Goal: Information Seeking & Learning: Understand process/instructions

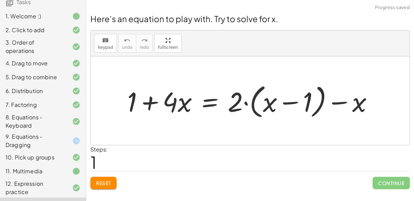
scroll to position [84, 0]
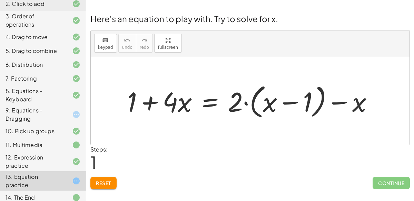
click at [68, 112] on div at bounding box center [70, 114] width 19 height 8
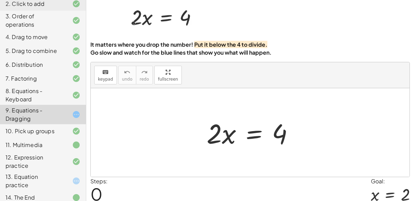
scroll to position [30, 0]
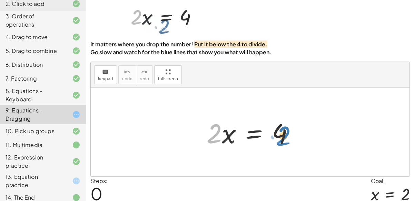
drag, startPoint x: 213, startPoint y: 135, endPoint x: 282, endPoint y: 137, distance: 69.4
click at [282, 137] on div at bounding box center [252, 132] width 99 height 36
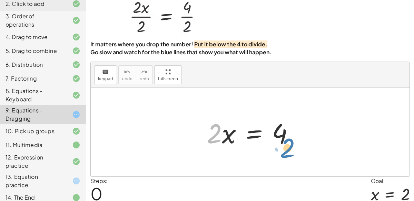
drag, startPoint x: 209, startPoint y: 137, endPoint x: 282, endPoint y: 151, distance: 74.3
click at [282, 151] on div "· 2 · x · 2 · x = 4" at bounding box center [250, 132] width 319 height 88
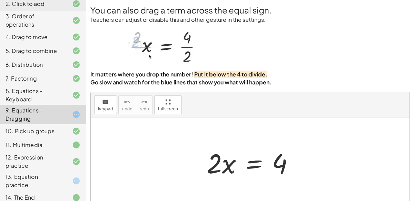
scroll to position [0, 0]
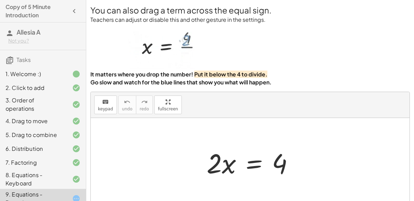
click at [73, 14] on icon "button" at bounding box center [74, 11] width 8 height 8
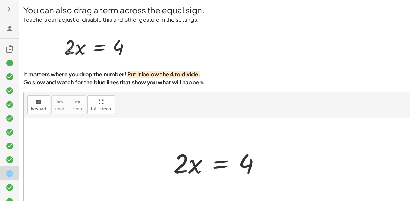
click at [16, 8] on div at bounding box center [10, 9] width 15 height 12
click at [7, 11] on icon "button" at bounding box center [9, 9] width 8 height 8
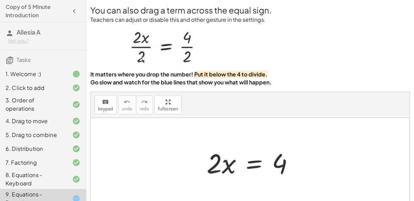
click at [27, 55] on h3 "Tasks" at bounding box center [43, 57] width 86 height 14
click at [12, 62] on icon at bounding box center [10, 60] width 8 height 8
click at [231, 92] on div "keyboard keypad undo [PERSON_NAME] redo fullscreen" at bounding box center [250, 105] width 319 height 26
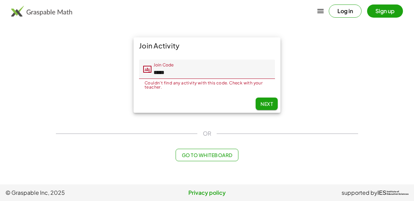
click at [261, 103] on span "Next" at bounding box center [267, 103] width 12 height 6
click at [197, 79] on div "Couldn't find any activity with this code. Check with your teacher. 5 / 5" at bounding box center [207, 84] width 136 height 10
click at [194, 76] on input "*****" at bounding box center [214, 68] width 124 height 19
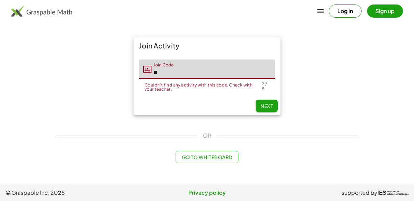
type input "*"
click at [309, 101] on div "Join Activity Join Code Join Code Couldn't find any activity with this code. Ch…" at bounding box center [207, 76] width 311 height 86
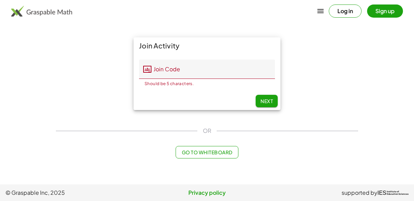
click at [206, 67] on input "Join Code" at bounding box center [214, 68] width 124 height 19
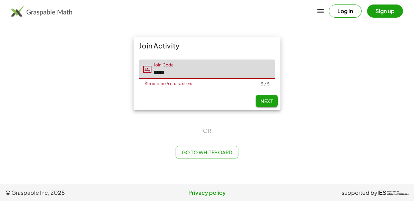
type input "*****"
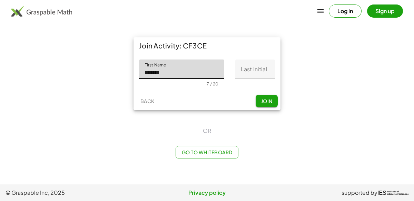
type input "*******"
click at [255, 67] on input "Last Initial" at bounding box center [255, 68] width 40 height 19
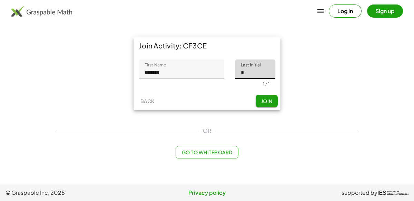
type input "*"
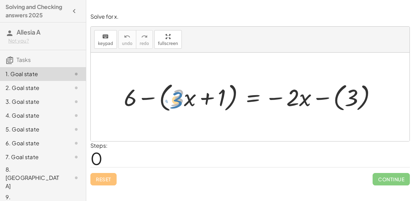
click at [176, 102] on div at bounding box center [252, 96] width 265 height 34
click at [207, 100] on div at bounding box center [252, 96] width 265 height 34
click at [143, 98] on div at bounding box center [252, 96] width 265 height 34
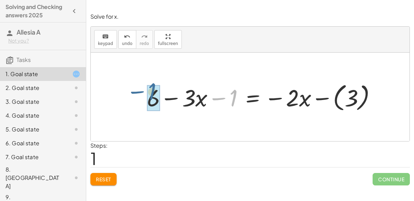
drag, startPoint x: 233, startPoint y: 98, endPoint x: 152, endPoint y: 92, distance: 81.7
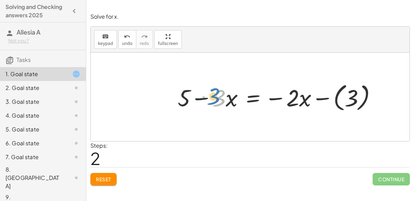
click at [220, 99] on div at bounding box center [279, 96] width 211 height 33
click at [220, 102] on div at bounding box center [279, 96] width 211 height 33
drag, startPoint x: 216, startPoint y: 102, endPoint x: 293, endPoint y: 107, distance: 77.5
click at [293, 107] on div at bounding box center [279, 96] width 211 height 33
drag, startPoint x: 228, startPoint y: 98, endPoint x: 297, endPoint y: 99, distance: 68.7
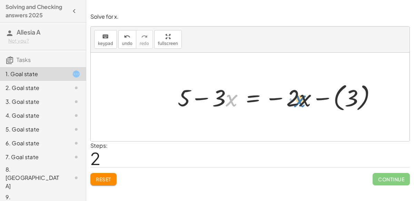
click at [297, 99] on div at bounding box center [279, 96] width 211 height 33
click at [319, 96] on div at bounding box center [279, 96] width 211 height 33
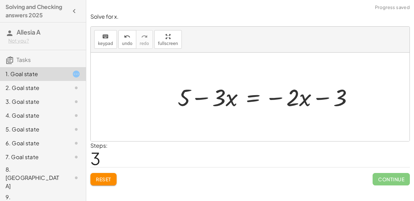
click at [321, 96] on div at bounding box center [268, 96] width 188 height 31
drag, startPoint x: 342, startPoint y: 104, endPoint x: 198, endPoint y: 103, distance: 143.3
click at [198, 103] on div at bounding box center [268, 96] width 188 height 31
drag, startPoint x: 184, startPoint y: 100, endPoint x: 347, endPoint y: 99, distance: 162.6
click at [347, 99] on div at bounding box center [268, 96] width 188 height 31
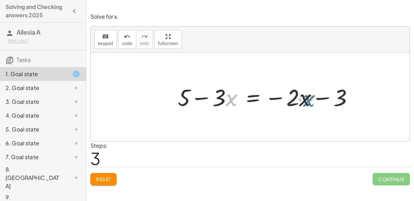
drag, startPoint x: 229, startPoint y: 103, endPoint x: 306, endPoint y: 103, distance: 76.6
click at [306, 103] on div at bounding box center [268, 96] width 188 height 31
drag, startPoint x: 220, startPoint y: 97, endPoint x: 237, endPoint y: 99, distance: 17.1
click at [237, 99] on div at bounding box center [268, 96] width 188 height 31
drag, startPoint x: 234, startPoint y: 103, endPoint x: 216, endPoint y: 103, distance: 17.6
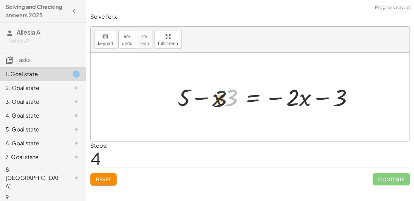
click at [216, 103] on div at bounding box center [268, 96] width 188 height 31
click at [126, 41] on span "undo" at bounding box center [127, 43] width 10 height 5
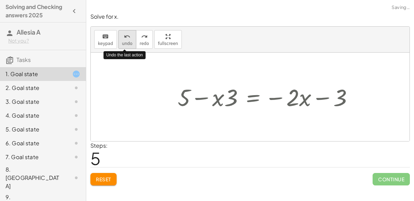
click at [126, 41] on span "undo" at bounding box center [127, 43] width 10 height 5
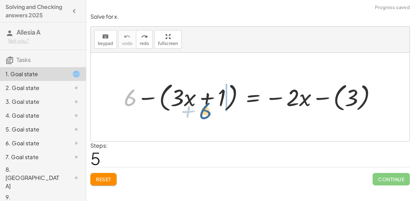
drag, startPoint x: 130, startPoint y: 100, endPoint x: 205, endPoint y: 113, distance: 76.6
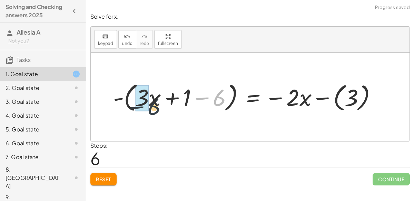
drag, startPoint x: 220, startPoint y: 99, endPoint x: 124, endPoint y: 106, distance: 96.2
click at [124, 106] on div at bounding box center [248, 96] width 276 height 34
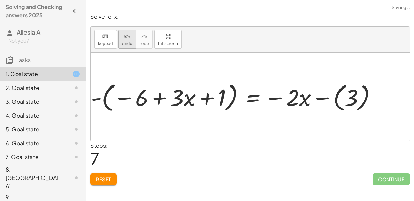
click at [124, 43] on span "undo" at bounding box center [127, 43] width 10 height 5
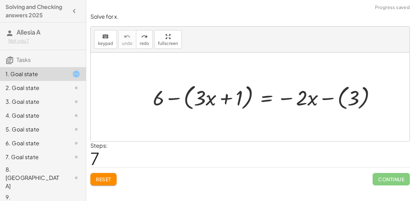
click at [171, 98] on div at bounding box center [267, 96] width 236 height 31
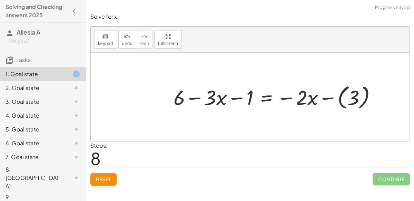
click at [102, 178] on span "Reset" at bounding box center [103, 179] width 15 height 6
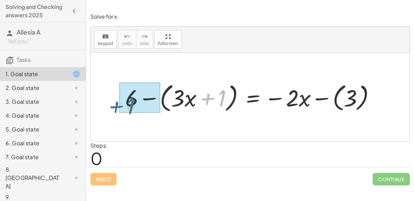
drag, startPoint x: 216, startPoint y: 98, endPoint x: 126, endPoint y: 107, distance: 90.5
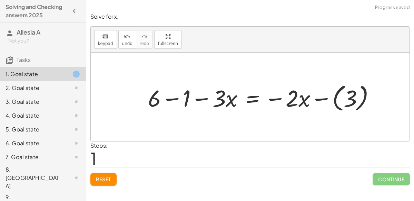
click at [167, 98] on div at bounding box center [265, 96] width 240 height 33
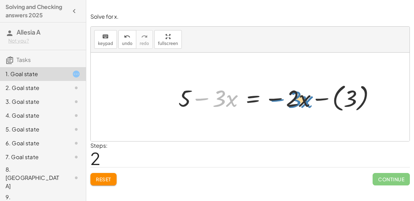
drag, startPoint x: 202, startPoint y: 99, endPoint x: 281, endPoint y: 102, distance: 79.5
click at [281, 102] on div at bounding box center [280, 96] width 210 height 33
drag, startPoint x: 200, startPoint y: 99, endPoint x: 278, endPoint y: 86, distance: 78.7
click at [278, 86] on div at bounding box center [280, 96] width 210 height 33
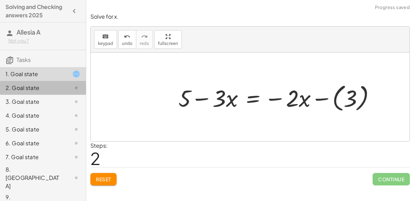
click at [35, 85] on div "2. Goal state" at bounding box center [34, 88] width 56 height 8
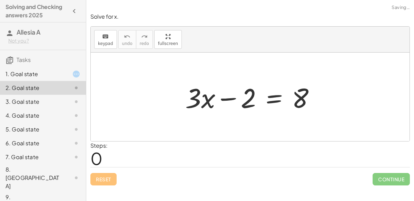
click at [227, 99] on div at bounding box center [253, 97] width 142 height 36
drag, startPoint x: 232, startPoint y: 99, endPoint x: 296, endPoint y: 95, distance: 64.6
click at [296, 95] on div at bounding box center [253, 97] width 142 height 36
drag, startPoint x: 230, startPoint y: 99, endPoint x: 284, endPoint y: 77, distance: 58.8
click at [284, 77] on div "− 2 + · 3 · x − 2 = 8" at bounding box center [250, 96] width 151 height 39
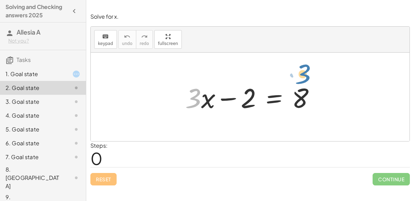
drag, startPoint x: 195, startPoint y: 103, endPoint x: 305, endPoint y: 79, distance: 112.7
click at [305, 79] on div at bounding box center [253, 97] width 142 height 36
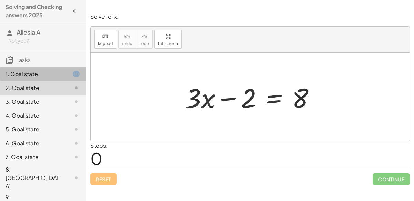
click at [67, 75] on div at bounding box center [70, 74] width 19 height 8
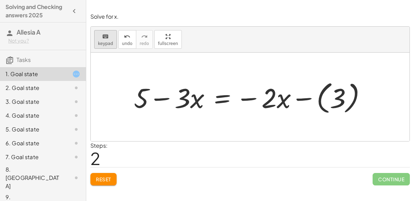
click at [109, 34] on div "keyboard" at bounding box center [105, 36] width 15 height 8
click at [103, 42] on span "keypad" at bounding box center [105, 43] width 15 height 5
click at [107, 30] on button "keyboard keypad" at bounding box center [105, 39] width 23 height 19
click at [106, 30] on button "keyboard keypad" at bounding box center [105, 39] width 23 height 19
click at [312, 17] on p "Solve for x." at bounding box center [250, 17] width 320 height 8
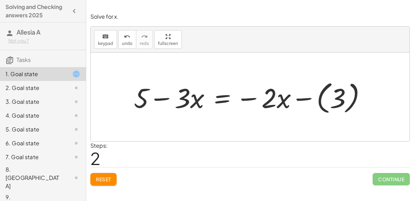
click at [221, 114] on div at bounding box center [252, 97] width 245 height 38
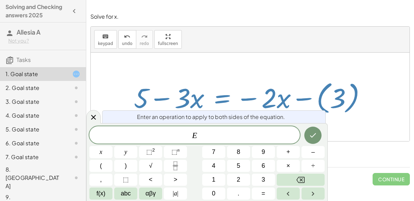
click at [332, 130] on div at bounding box center [250, 96] width 319 height 88
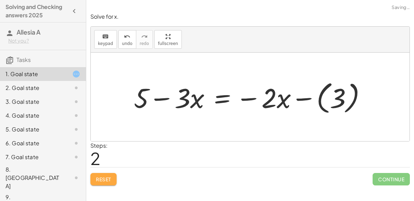
click at [102, 177] on span "Reset" at bounding box center [103, 179] width 15 height 6
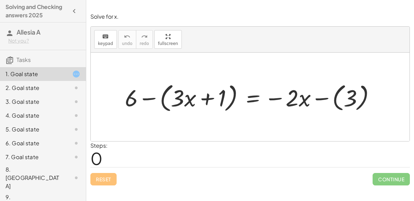
click at [152, 98] on div at bounding box center [253, 97] width 263 height 34
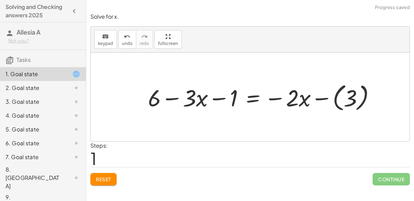
click at [223, 98] on div at bounding box center [265, 96] width 240 height 33
click at [168, 97] on div at bounding box center [265, 96] width 240 height 33
click at [319, 96] on div at bounding box center [265, 96] width 240 height 33
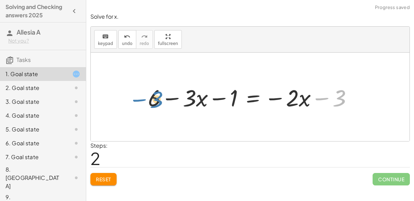
drag, startPoint x: 339, startPoint y: 102, endPoint x: 153, endPoint y: 106, distance: 185.8
click at [153, 106] on div at bounding box center [253, 96] width 217 height 30
drag, startPoint x: 158, startPoint y: 99, endPoint x: 346, endPoint y: 101, distance: 187.5
click at [346, 101] on div at bounding box center [253, 96] width 217 height 30
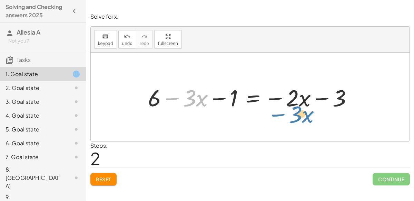
drag, startPoint x: 171, startPoint y: 100, endPoint x: 276, endPoint y: 116, distance: 106.2
click at [276, 116] on div "+ 6 − ( + · 3 · x + 1 ) = − · 2 · x − ( 3 ) + 6 − · 3 · x − 1 = − · 2 · x − ( 3…" at bounding box center [250, 96] width 319 height 88
click at [259, 175] on div "Reset Continue" at bounding box center [250, 176] width 320 height 18
click at [177, 99] on div at bounding box center [253, 96] width 217 height 30
click at [218, 100] on div at bounding box center [253, 96] width 217 height 30
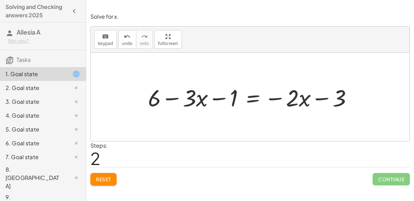
click at [110, 176] on span "Reset" at bounding box center [103, 179] width 15 height 6
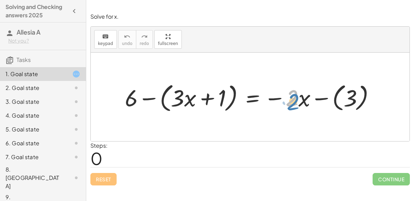
click at [291, 108] on div at bounding box center [253, 97] width 263 height 34
drag, startPoint x: 273, startPoint y: 97, endPoint x: 175, endPoint y: 90, distance: 98.3
click at [175, 90] on div at bounding box center [253, 97] width 263 height 34
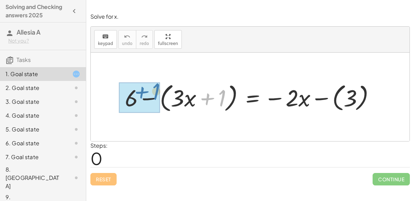
drag, startPoint x: 209, startPoint y: 100, endPoint x: 143, endPoint y: 94, distance: 65.9
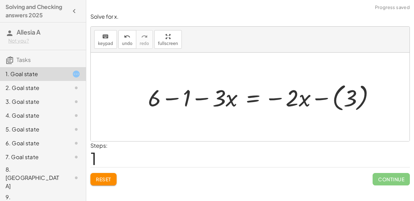
click at [158, 98] on div at bounding box center [265, 96] width 240 height 33
click at [175, 101] on div at bounding box center [265, 96] width 240 height 33
click at [322, 98] on div at bounding box center [280, 96] width 210 height 33
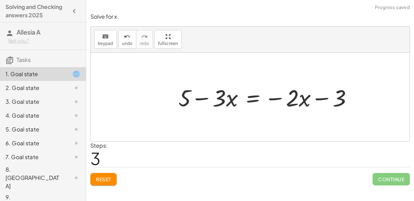
click at [321, 97] on div at bounding box center [268, 96] width 186 height 30
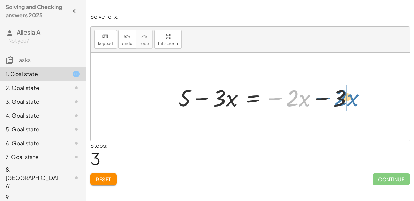
drag, startPoint x: 279, startPoint y: 97, endPoint x: 326, endPoint y: 94, distance: 47.4
click at [326, 94] on div at bounding box center [268, 96] width 186 height 30
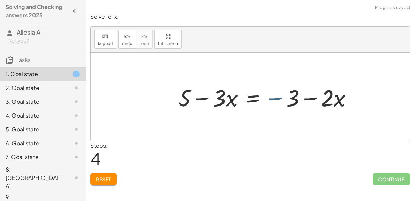
click at [275, 96] on div at bounding box center [268, 96] width 186 height 30
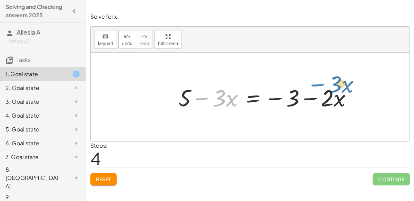
drag, startPoint x: 193, startPoint y: 98, endPoint x: 309, endPoint y: 82, distance: 116.7
click at [309, 82] on div at bounding box center [268, 96] width 186 height 30
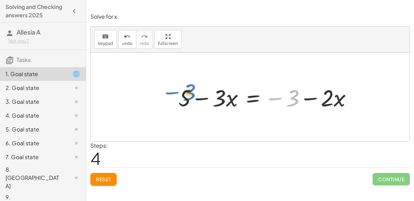
drag, startPoint x: 277, startPoint y: 98, endPoint x: 174, endPoint y: 92, distance: 103.0
click at [174, 92] on div "+ 6 − ( + · 3 · x + 1 ) = − · 2 · x − ( 3 ) + 6 − 1 − · 3 · x = − · 2 · x − ( 3…" at bounding box center [265, 97] width 195 height 34
drag, startPoint x: 279, startPoint y: 97, endPoint x: 193, endPoint y: 101, distance: 85.4
click at [193, 101] on div at bounding box center [268, 96] width 186 height 30
click at [108, 181] on span "Reset" at bounding box center [103, 179] width 15 height 6
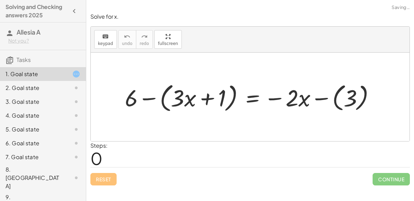
click at [108, 181] on div "Reset Continue" at bounding box center [250, 176] width 320 height 18
click at [342, 2] on div at bounding box center [250, 4] width 328 height 9
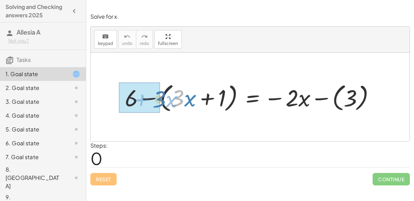
drag, startPoint x: 181, startPoint y: 104, endPoint x: 161, endPoint y: 103, distance: 20.0
click at [161, 103] on div at bounding box center [253, 97] width 263 height 34
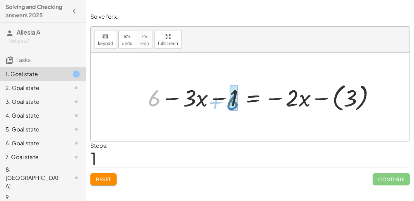
drag, startPoint x: 153, startPoint y: 101, endPoint x: 231, endPoint y: 105, distance: 78.1
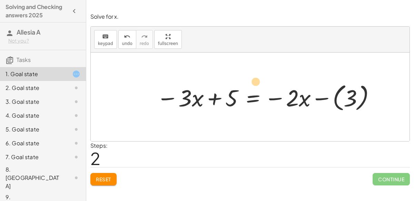
drag, startPoint x: 172, startPoint y: 97, endPoint x: 234, endPoint y: 80, distance: 64.4
click at [234, 80] on div at bounding box center [266, 96] width 227 height 33
drag, startPoint x: 170, startPoint y: 96, endPoint x: 287, endPoint y: 75, distance: 118.6
click at [287, 75] on div "+ 6 − ( + · 3 · x + 1 ) = − · 2 · x − ( 3 ) + 6 − · 3 · x − 1 = − · 2 · x − ( 3…" at bounding box center [250, 96] width 319 height 88
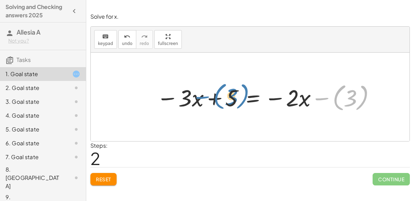
drag, startPoint x: 320, startPoint y: 97, endPoint x: 201, endPoint y: 96, distance: 119.4
click at [201, 96] on div at bounding box center [266, 96] width 227 height 33
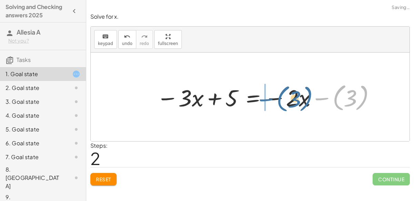
drag, startPoint x: 321, startPoint y: 96, endPoint x: 265, endPoint y: 97, distance: 55.9
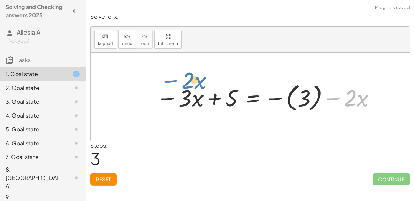
drag, startPoint x: 330, startPoint y: 98, endPoint x: 167, endPoint y: 79, distance: 164.3
click at [167, 80] on div at bounding box center [266, 96] width 227 height 33
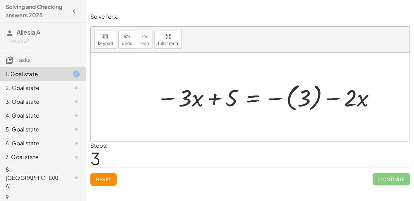
click at [167, 97] on div at bounding box center [266, 96] width 227 height 33
click at [210, 98] on div at bounding box center [266, 96] width 227 height 33
click at [274, 97] on div at bounding box center [266, 96] width 227 height 33
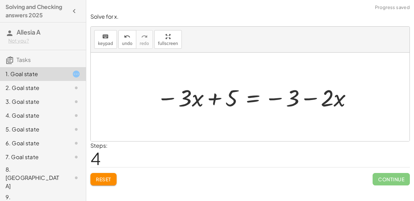
click at [309, 97] on div at bounding box center [255, 96] width 204 height 30
drag, startPoint x: 275, startPoint y: 97, endPoint x: 216, endPoint y: 107, distance: 59.8
click at [216, 107] on div at bounding box center [255, 96] width 204 height 30
drag, startPoint x: 272, startPoint y: 98, endPoint x: 250, endPoint y: 103, distance: 22.5
click at [250, 103] on div at bounding box center [255, 96] width 204 height 30
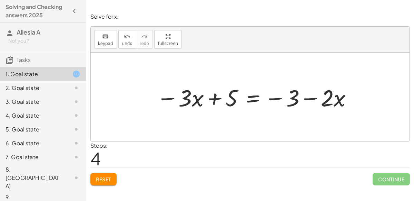
click at [338, 104] on div at bounding box center [255, 96] width 204 height 30
click at [338, 105] on div at bounding box center [255, 96] width 204 height 30
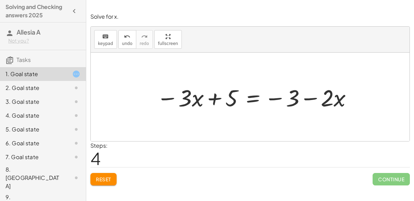
click at [338, 105] on div at bounding box center [255, 96] width 204 height 30
click at [98, 38] on div "keyboard" at bounding box center [105, 36] width 15 height 8
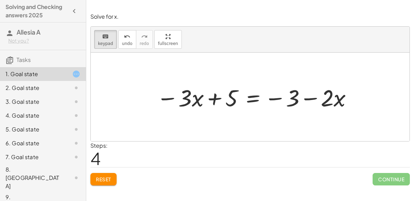
click at [159, 133] on div at bounding box center [250, 96] width 319 height 88
click at [108, 44] on span "keypad" at bounding box center [105, 43] width 15 height 5
click at [110, 38] on div "keyboard" at bounding box center [105, 36] width 15 height 8
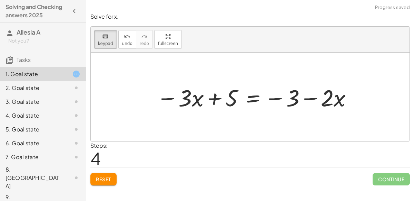
click at [394, 110] on div at bounding box center [250, 96] width 319 height 88
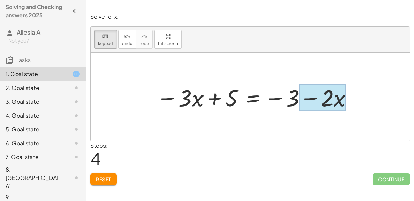
click at [342, 99] on div at bounding box center [322, 97] width 47 height 27
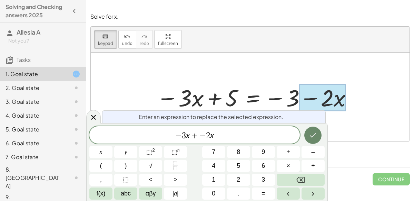
click at [316, 137] on icon "Done" at bounding box center [313, 135] width 8 height 8
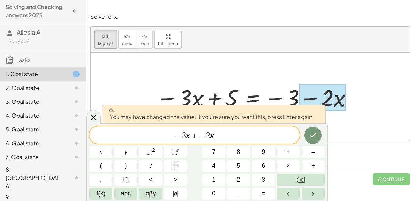
click at [281, 133] on span "− 3 x + − 2 x ​" at bounding box center [194, 135] width 211 height 10
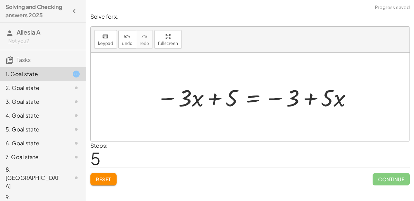
click at [193, 178] on div "Reset Continue" at bounding box center [250, 176] width 320 height 18
click at [332, 101] on div at bounding box center [255, 96] width 204 height 30
click at [196, 105] on div at bounding box center [255, 96] width 204 height 30
click at [188, 98] on div at bounding box center [255, 96] width 204 height 30
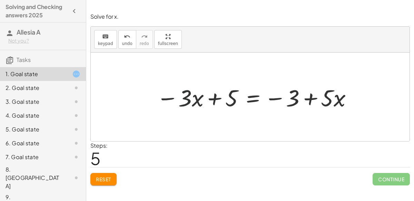
click at [188, 98] on div at bounding box center [255, 96] width 204 height 30
click at [193, 98] on div at bounding box center [255, 96] width 204 height 30
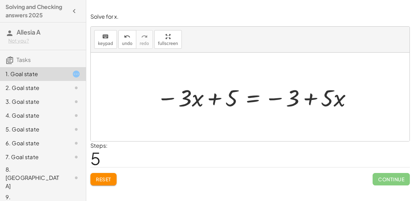
click at [91, 37] on div "keyboard keypad undo [PERSON_NAME] redo fullscreen" at bounding box center [250, 40] width 319 height 26
click at [100, 39] on div "keyboard" at bounding box center [105, 36] width 15 height 8
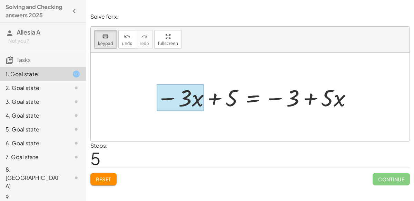
click at [198, 98] on div at bounding box center [180, 97] width 47 height 27
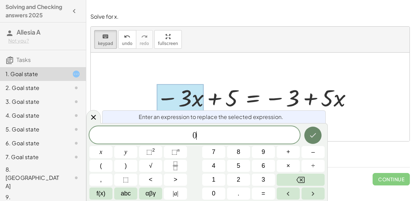
click at [317, 138] on button "Done" at bounding box center [312, 134] width 17 height 17
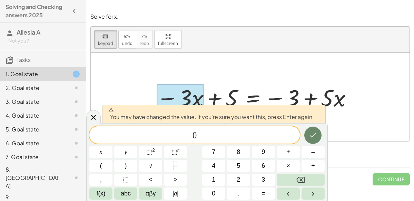
click at [317, 138] on icon "Done" at bounding box center [313, 135] width 8 height 8
click at [317, 138] on div at bounding box center [250, 96] width 319 height 88
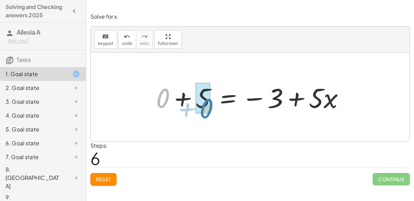
drag, startPoint x: 164, startPoint y: 97, endPoint x: 209, endPoint y: 108, distance: 45.4
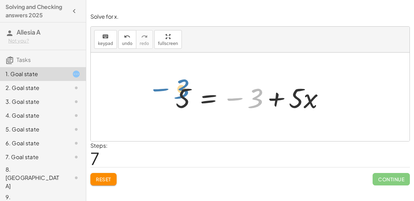
drag, startPoint x: 257, startPoint y: 102, endPoint x: 183, endPoint y: 93, distance: 74.2
click at [183, 93] on div at bounding box center [253, 97] width 162 height 36
click at [277, 97] on div at bounding box center [253, 97] width 162 height 36
click at [231, 100] on div at bounding box center [253, 97] width 162 height 36
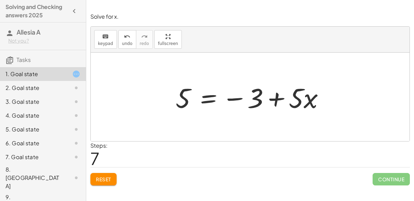
click at [249, 97] on div at bounding box center [253, 97] width 162 height 36
click at [105, 42] on span "keypad" at bounding box center [105, 43] width 15 height 5
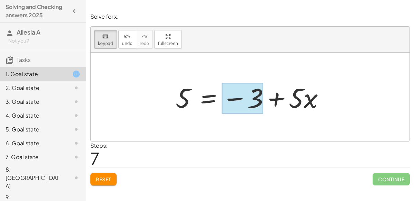
click at [253, 97] on div at bounding box center [242, 98] width 41 height 31
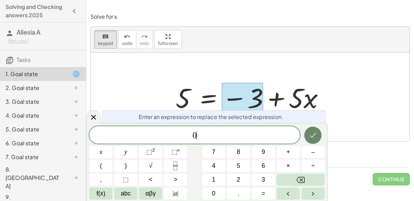
click at [317, 135] on icon "Done" at bounding box center [313, 135] width 8 height 8
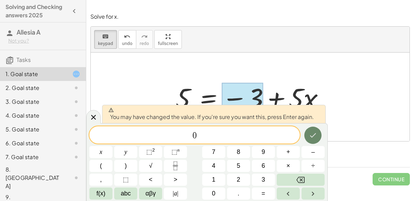
click at [315, 136] on icon "Done" at bounding box center [313, 135] width 8 height 8
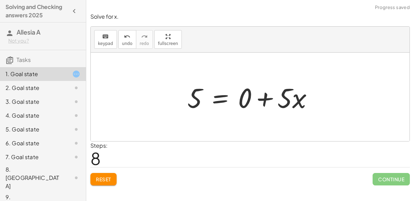
click at [235, 98] on div at bounding box center [253, 97] width 138 height 36
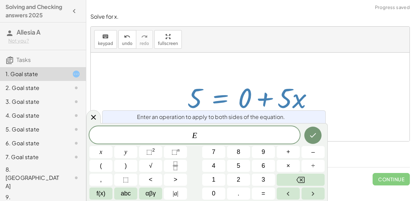
click at [262, 95] on div at bounding box center [253, 97] width 138 height 36
click at [310, 137] on icon "Done" at bounding box center [313, 135] width 8 height 8
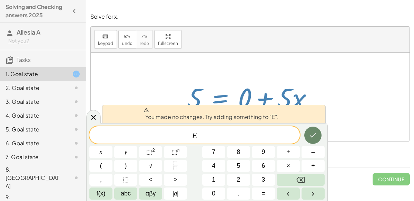
click at [317, 138] on icon "Done" at bounding box center [313, 135] width 8 height 8
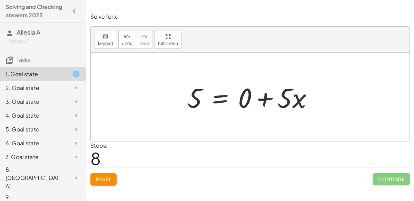
click at [263, 97] on div at bounding box center [253, 97] width 138 height 36
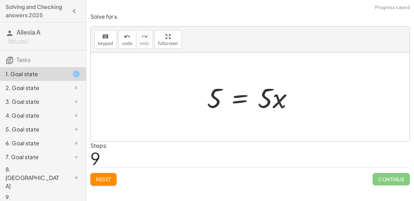
click at [219, 98] on div at bounding box center [253, 97] width 99 height 36
click at [216, 102] on div at bounding box center [253, 97] width 99 height 36
click at [102, 35] on icon "keyboard" at bounding box center [105, 36] width 7 height 8
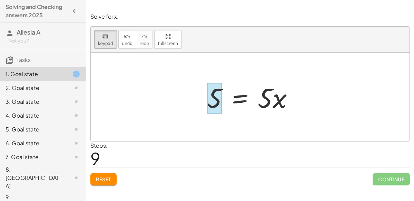
click at [214, 100] on div at bounding box center [214, 98] width 15 height 31
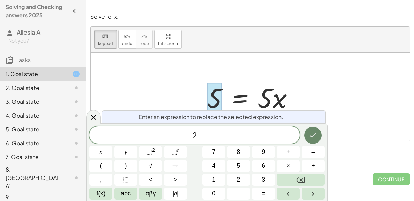
click at [315, 139] on icon "Done" at bounding box center [313, 135] width 8 height 8
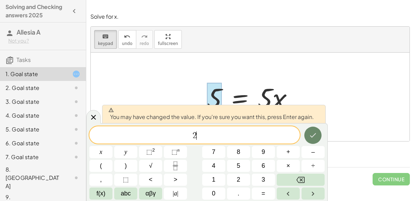
click at [315, 139] on icon "Done" at bounding box center [313, 135] width 8 height 8
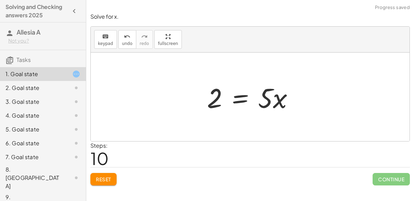
click at [276, 104] on div at bounding box center [253, 97] width 99 height 36
click at [264, 99] on div at bounding box center [253, 97] width 99 height 36
click at [270, 99] on div at bounding box center [253, 97] width 99 height 36
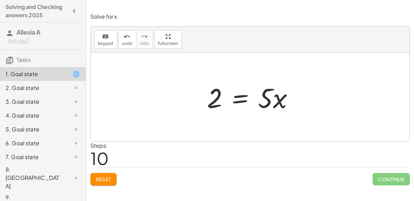
click at [270, 99] on div at bounding box center [253, 97] width 99 height 36
click at [103, 37] on icon "keyboard" at bounding box center [105, 36] width 7 height 8
click at [98, 41] on span "keypad" at bounding box center [105, 43] width 15 height 5
click at [106, 180] on span "Reset" at bounding box center [103, 179] width 15 height 6
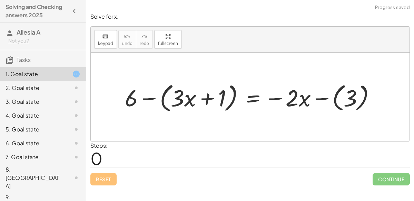
click at [204, 97] on div at bounding box center [253, 97] width 263 height 34
click at [151, 96] on div at bounding box center [253, 97] width 263 height 34
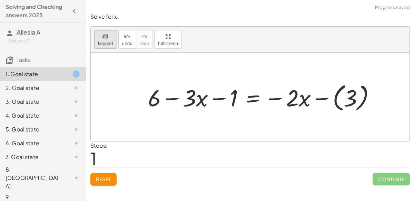
click at [105, 38] on icon "keyboard" at bounding box center [105, 36] width 7 height 8
click at [107, 182] on button "Reset" at bounding box center [103, 179] width 26 height 12
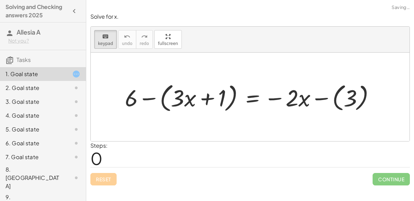
click at [107, 182] on div "Reset Continue" at bounding box center [250, 176] width 320 height 18
click at [101, 51] on div "keyboard keypad undo [PERSON_NAME] redo fullscreen" at bounding box center [250, 40] width 319 height 26
click at [102, 38] on icon "keyboard" at bounding box center [105, 36] width 7 height 8
click at [324, 98] on div at bounding box center [253, 97] width 263 height 34
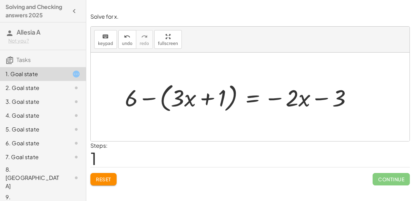
click at [206, 101] on div at bounding box center [242, 97] width 240 height 34
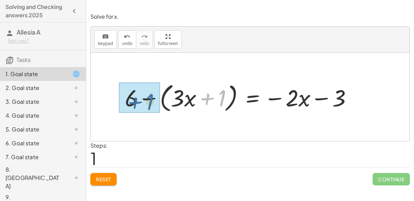
drag, startPoint x: 224, startPoint y: 99, endPoint x: 153, endPoint y: 103, distance: 71.9
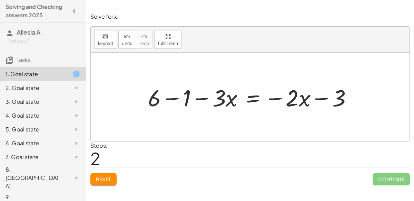
click at [168, 100] on div at bounding box center [253, 96] width 217 height 30
click at [272, 100] on div at bounding box center [268, 96] width 186 height 30
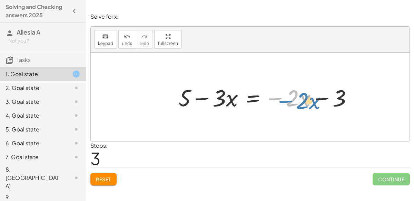
drag, startPoint x: 272, startPoint y: 100, endPoint x: 264, endPoint y: 99, distance: 7.4
click at [264, 99] on div at bounding box center [268, 96] width 186 height 30
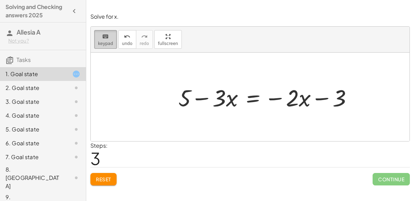
click at [112, 44] on button "keyboard keypad" at bounding box center [105, 39] width 23 height 19
click at [187, 100] on div at bounding box center [184, 97] width 12 height 27
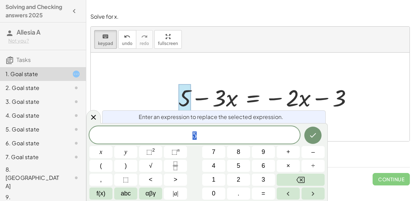
click at [207, 98] on div at bounding box center [268, 96] width 186 height 30
click at [193, 100] on div at bounding box center [268, 96] width 186 height 30
click at [188, 98] on div at bounding box center [184, 97] width 12 height 27
click at [114, 48] on div "keyboard keypad undo [PERSON_NAME] redo fullscreen" at bounding box center [250, 40] width 319 height 26
click at [111, 45] on span "keypad" at bounding box center [105, 43] width 15 height 5
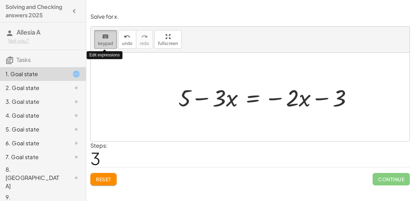
click at [112, 45] on button "keyboard keypad" at bounding box center [105, 39] width 23 height 19
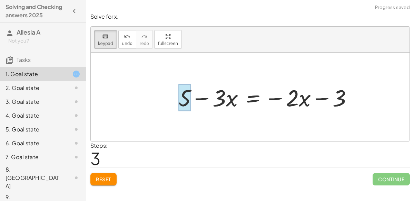
click at [187, 100] on div at bounding box center [184, 97] width 12 height 27
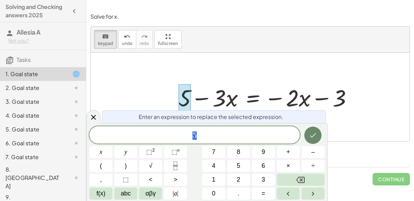
click at [313, 130] on button "Done" at bounding box center [312, 134] width 17 height 17
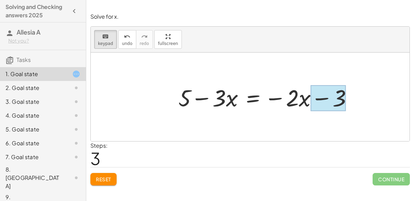
click at [339, 93] on div at bounding box center [328, 98] width 35 height 26
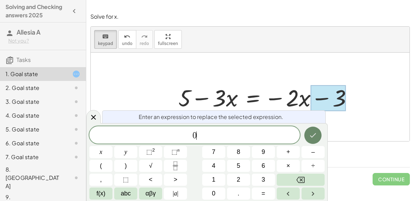
click at [317, 134] on icon "Done" at bounding box center [313, 135] width 8 height 8
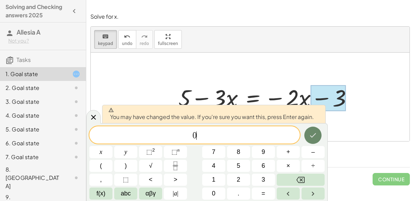
click at [319, 133] on button "Done" at bounding box center [312, 134] width 17 height 17
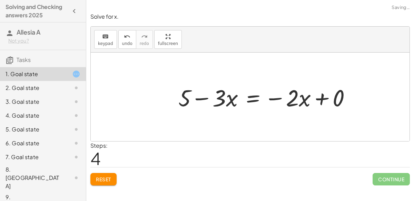
click at [331, 101] on div at bounding box center [267, 96] width 185 height 30
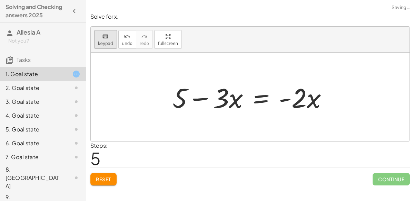
click at [94, 40] on button "keyboard keypad" at bounding box center [105, 39] width 23 height 19
click at [99, 42] on span "keypad" at bounding box center [105, 43] width 15 height 5
click at [103, 43] on span "keypad" at bounding box center [105, 43] width 15 height 5
click at [186, 94] on div at bounding box center [180, 97] width 15 height 32
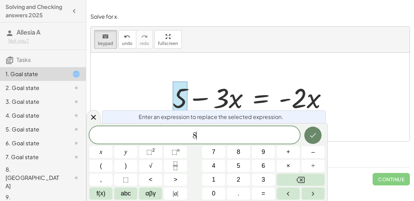
click at [316, 135] on icon "Done" at bounding box center [313, 135] width 8 height 8
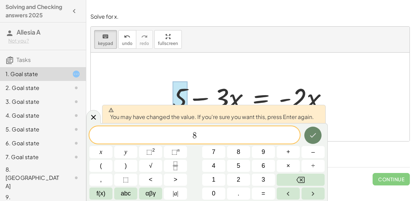
click at [316, 135] on icon "Done" at bounding box center [313, 135] width 8 height 8
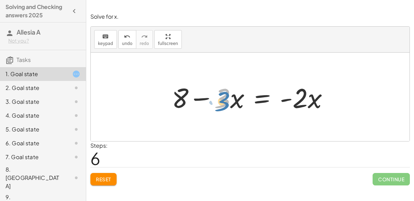
drag, startPoint x: 222, startPoint y: 100, endPoint x: 218, endPoint y: 101, distance: 4.7
click at [218, 101] on div at bounding box center [252, 97] width 169 height 36
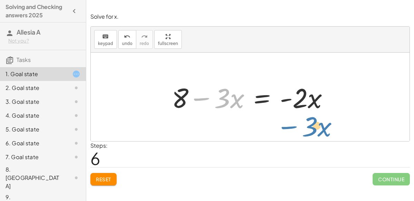
drag, startPoint x: 204, startPoint y: 97, endPoint x: 289, endPoint y: 118, distance: 87.2
click at [289, 118] on div "+ 6 − ( + · 3 · x + 1 ) = − · 2 · x − ( 3 ) + 6 − ( + · 3 · x + 1 ) = − · 2 · x…" at bounding box center [250, 96] width 319 height 88
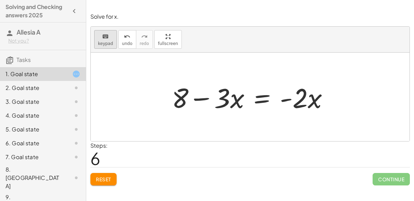
click at [112, 42] on button "keyboard keypad" at bounding box center [105, 39] width 23 height 19
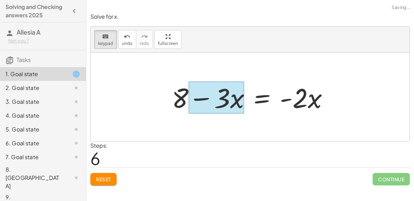
click at [233, 100] on div at bounding box center [216, 97] width 56 height 32
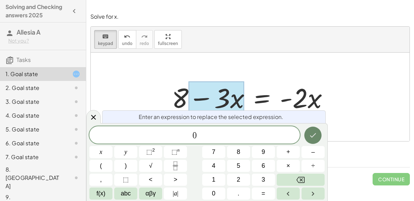
click at [314, 140] on button "Done" at bounding box center [312, 134] width 17 height 17
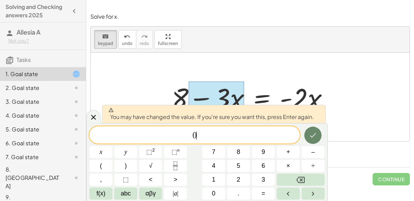
click at [314, 140] on button "Done" at bounding box center [312, 134] width 17 height 17
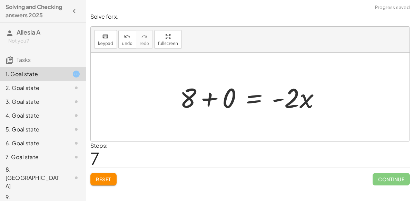
click at [214, 98] on div at bounding box center [252, 97] width 153 height 36
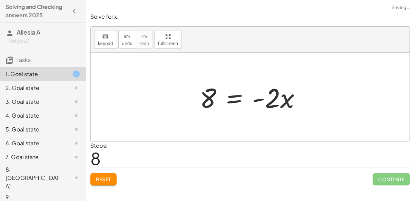
click at [266, 98] on div at bounding box center [253, 97] width 114 height 36
click at [104, 38] on icon "keyboard" at bounding box center [105, 36] width 7 height 8
click at [264, 93] on div at bounding box center [253, 97] width 114 height 36
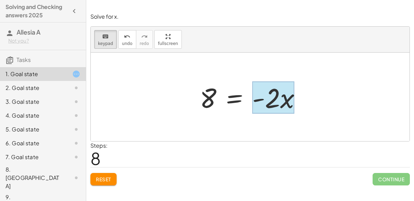
click at [294, 101] on div at bounding box center [273, 97] width 42 height 32
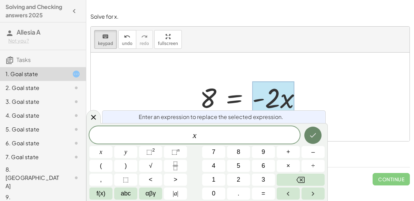
click at [313, 134] on icon "Done" at bounding box center [313, 135] width 8 height 8
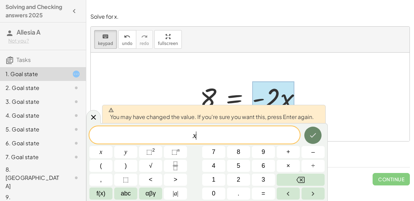
click at [313, 134] on icon "Done" at bounding box center [313, 135] width 8 height 8
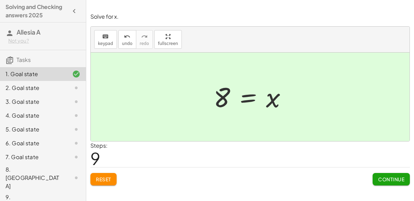
click at [381, 178] on span "Continue" at bounding box center [391, 179] width 26 height 6
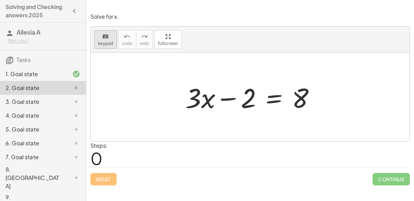
click at [113, 39] on button "keyboard keypad" at bounding box center [105, 39] width 23 height 19
click at [114, 40] on button "keyboard keypad" at bounding box center [105, 39] width 23 height 19
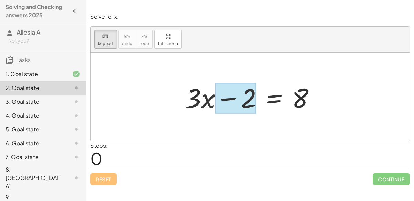
click at [244, 104] on div at bounding box center [235, 98] width 41 height 31
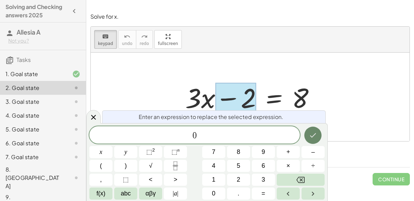
click at [319, 138] on button "Done" at bounding box center [312, 134] width 17 height 17
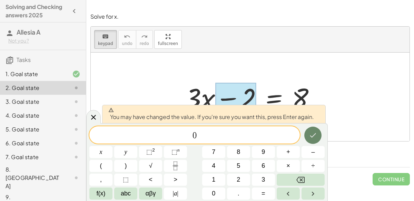
click at [319, 138] on button "Done" at bounding box center [312, 134] width 17 height 17
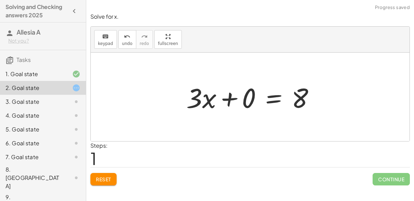
click at [232, 94] on div at bounding box center [253, 97] width 141 height 36
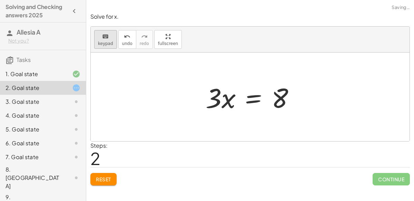
click at [99, 38] on div "keyboard" at bounding box center [105, 36] width 15 height 8
click at [279, 96] on div at bounding box center [280, 98] width 17 height 31
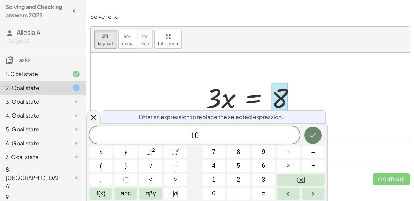
click at [313, 134] on icon "Done" at bounding box center [313, 135] width 8 height 8
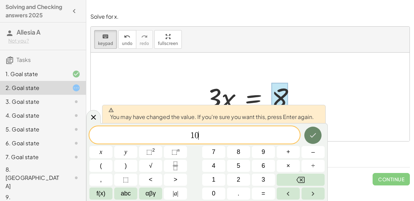
click at [313, 134] on icon "Done" at bounding box center [313, 135] width 8 height 8
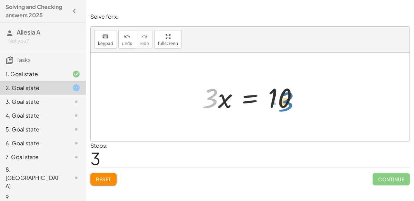
drag, startPoint x: 207, startPoint y: 104, endPoint x: 283, endPoint y: 107, distance: 75.3
click at [283, 107] on div at bounding box center [253, 97] width 108 height 36
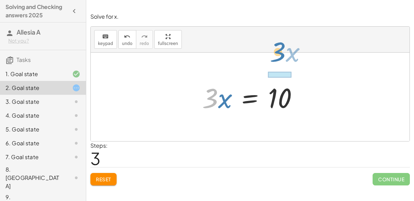
drag, startPoint x: 208, startPoint y: 96, endPoint x: 275, endPoint y: 54, distance: 79.6
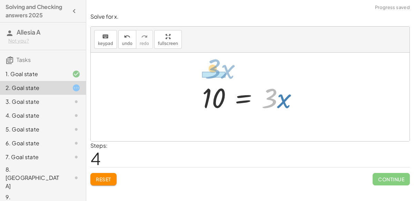
drag, startPoint x: 271, startPoint y: 92, endPoint x: 213, endPoint y: 61, distance: 65.8
click at [213, 61] on div "+ · 3 · x − 2 = 8 + · 3 · x + 0 = 8 · 3 · x = 8 · 3 · x = 10 · 3 · x · 3 · x = …" at bounding box center [250, 96] width 319 height 88
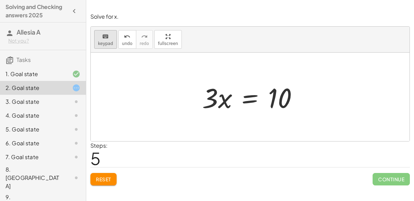
click at [105, 45] on span "keypad" at bounding box center [105, 43] width 15 height 5
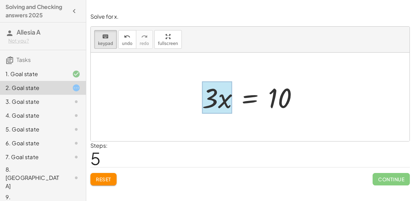
click at [225, 100] on div at bounding box center [217, 97] width 30 height 32
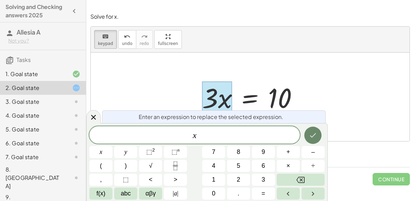
click at [319, 138] on button "Done" at bounding box center [312, 134] width 17 height 17
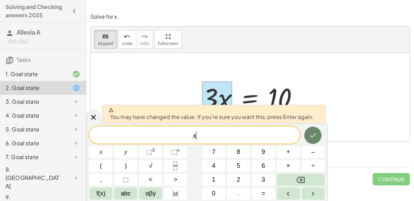
click at [318, 138] on button "Done" at bounding box center [312, 134] width 17 height 17
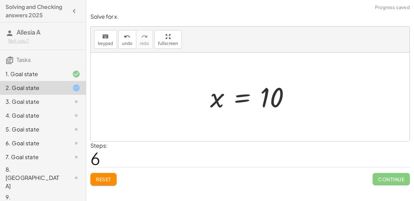
click at [287, 105] on div at bounding box center [253, 97] width 93 height 34
click at [111, 40] on button "keyboard keypad" at bounding box center [105, 39] width 23 height 19
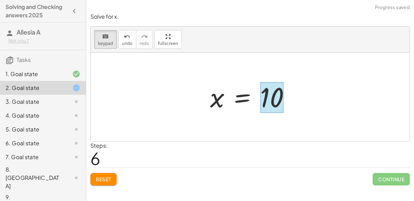
click at [270, 90] on div at bounding box center [271, 97] width 23 height 31
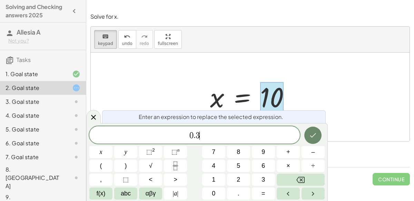
click at [314, 133] on icon "Done" at bounding box center [313, 135] width 8 height 8
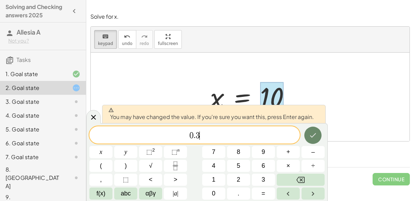
click at [315, 133] on icon "Done" at bounding box center [313, 135] width 8 height 8
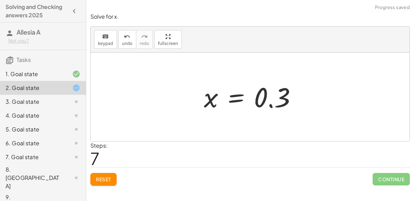
click at [302, 91] on div at bounding box center [253, 97] width 105 height 34
click at [291, 91] on div at bounding box center [253, 97] width 105 height 34
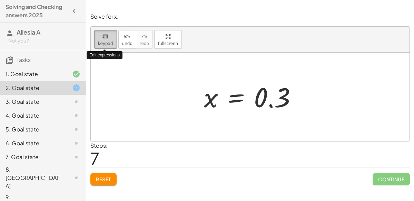
click at [100, 41] on span "keypad" at bounding box center [105, 43] width 15 height 5
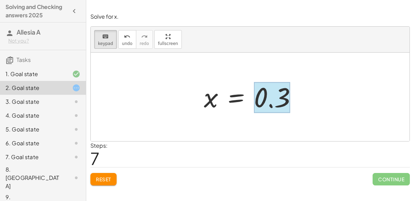
click at [273, 107] on div at bounding box center [272, 97] width 36 height 31
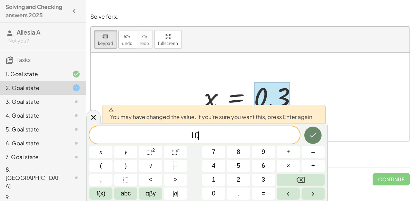
click at [319, 129] on button "Done" at bounding box center [312, 134] width 17 height 17
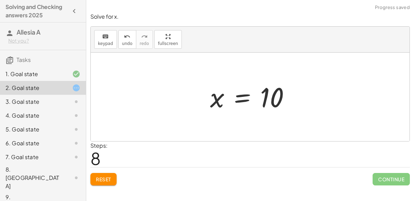
click at [229, 102] on div at bounding box center [253, 97] width 93 height 34
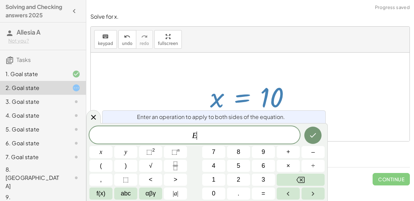
click at [229, 102] on div at bounding box center [253, 97] width 93 height 34
click at [163, 107] on div at bounding box center [250, 96] width 319 height 88
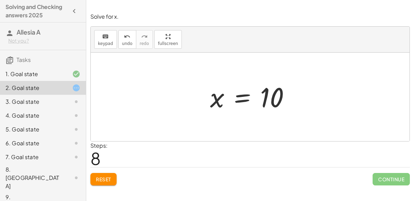
click at [106, 178] on span "Reset" at bounding box center [103, 179] width 15 height 6
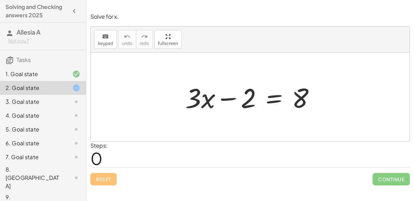
click at [74, 122] on div "3. Goal state" at bounding box center [43, 129] width 86 height 14
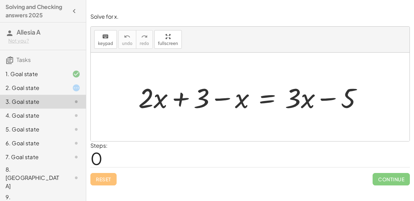
click at [222, 99] on div at bounding box center [253, 97] width 236 height 36
click at [184, 98] on div at bounding box center [253, 97] width 236 height 36
click at [326, 98] on div at bounding box center [253, 97] width 236 height 36
click at [103, 46] on button "keyboard keypad" at bounding box center [105, 39] width 23 height 19
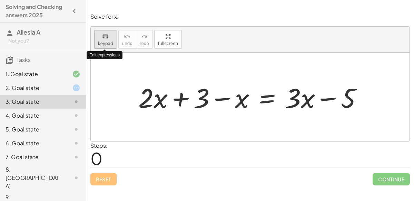
click at [103, 46] on button "keyboard keypad" at bounding box center [105, 39] width 23 height 19
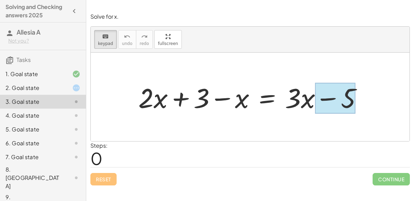
click at [350, 106] on div at bounding box center [335, 98] width 41 height 31
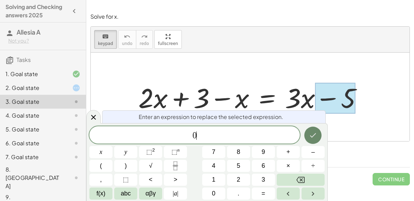
click at [316, 137] on icon "Done" at bounding box center [313, 135] width 8 height 8
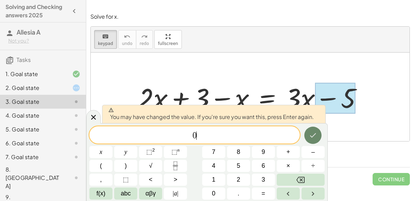
click at [316, 137] on icon "Done" at bounding box center [313, 135] width 8 height 8
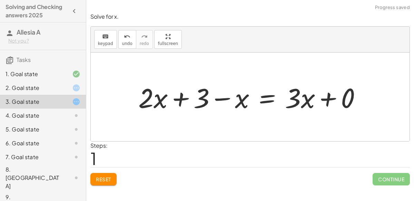
click at [327, 100] on div at bounding box center [252, 97] width 235 height 36
click at [107, 39] on icon "keyboard" at bounding box center [105, 36] width 7 height 8
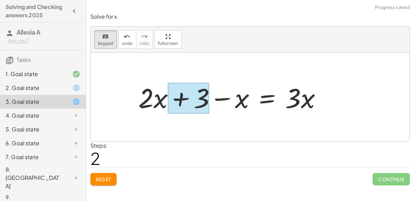
click at [197, 100] on div at bounding box center [188, 98] width 41 height 31
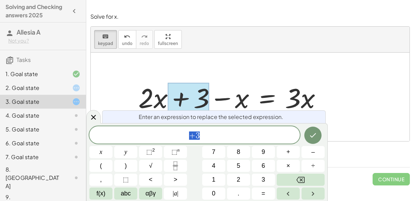
click at [202, 132] on span "+ 3" at bounding box center [194, 135] width 211 height 10
click at [316, 135] on icon "Done" at bounding box center [313, 135] width 8 height 8
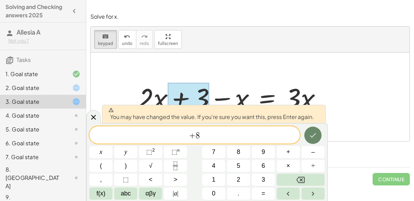
click at [316, 135] on icon "Done" at bounding box center [313, 135] width 8 height 8
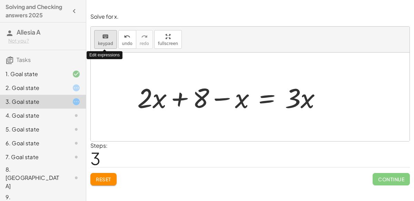
click at [108, 41] on span "keypad" at bounding box center [105, 43] width 15 height 5
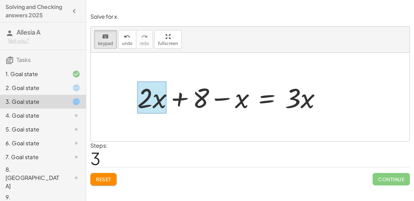
click at [163, 108] on div at bounding box center [151, 97] width 29 height 32
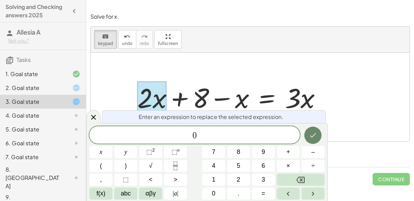
click at [316, 134] on icon "Done" at bounding box center [313, 135] width 8 height 8
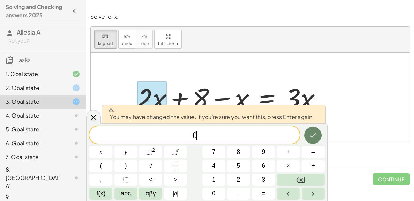
click at [317, 135] on icon "Done" at bounding box center [313, 135] width 8 height 8
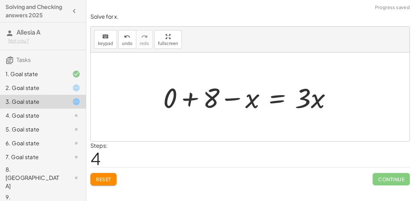
click at [185, 100] on div at bounding box center [250, 97] width 181 height 36
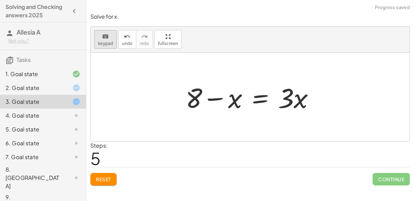
click at [112, 41] on button "keyboard keypad" at bounding box center [105, 39] width 23 height 19
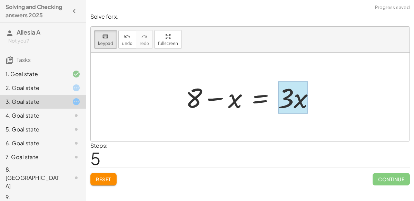
click at [307, 99] on div at bounding box center [293, 97] width 30 height 32
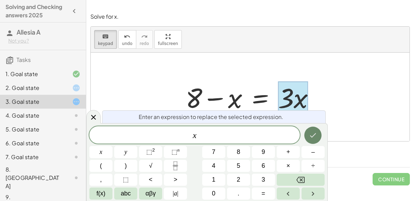
click at [313, 133] on icon "Done" at bounding box center [313, 135] width 8 height 8
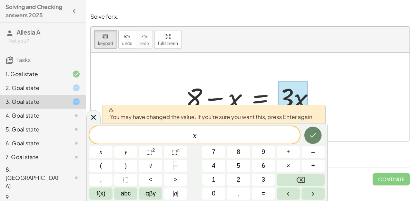
click at [313, 133] on icon "Done" at bounding box center [313, 135] width 8 height 8
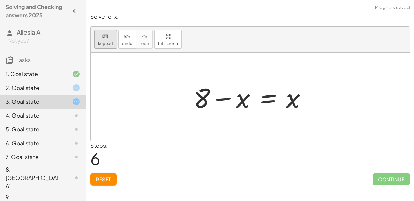
click at [108, 40] on button "keyboard keypad" at bounding box center [105, 39] width 23 height 19
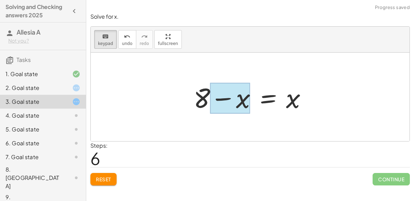
click at [242, 100] on div at bounding box center [230, 98] width 40 height 31
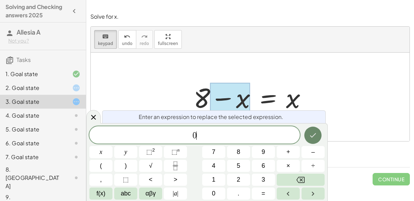
click at [317, 138] on icon "Done" at bounding box center [313, 135] width 8 height 8
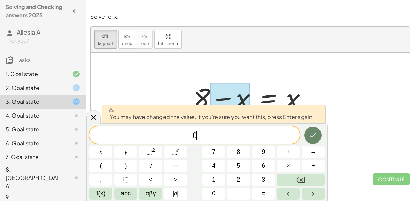
click at [317, 138] on icon "Done" at bounding box center [313, 135] width 8 height 8
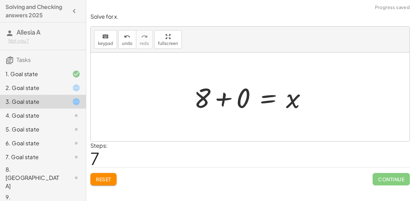
click at [229, 96] on div at bounding box center [253, 97] width 125 height 36
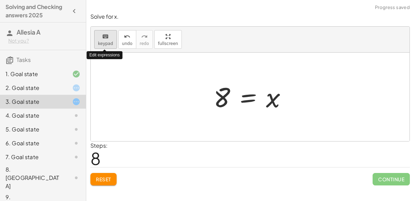
click at [109, 38] on div "keyboard" at bounding box center [105, 36] width 15 height 8
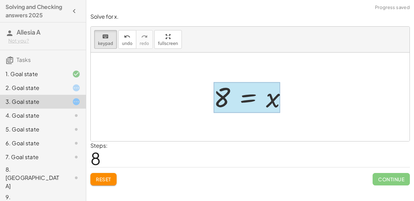
click at [264, 101] on div at bounding box center [247, 97] width 67 height 31
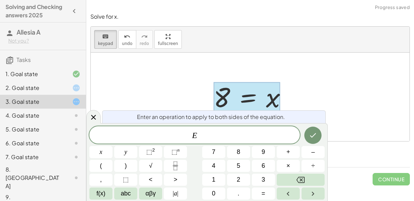
click at [264, 101] on div at bounding box center [247, 97] width 67 height 31
click at [320, 101] on div at bounding box center [250, 96] width 319 height 88
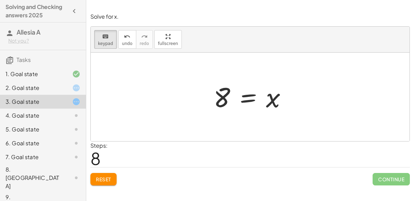
click at [275, 100] on div at bounding box center [253, 97] width 86 height 34
click at [269, 96] on div at bounding box center [253, 97] width 86 height 34
click at [276, 99] on div at bounding box center [253, 97] width 86 height 34
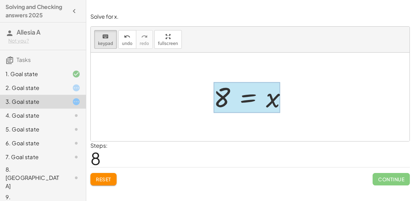
click at [253, 89] on div at bounding box center [247, 97] width 67 height 31
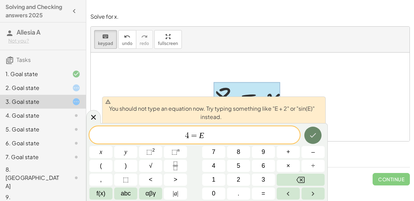
click at [315, 141] on button "Done" at bounding box center [312, 134] width 17 height 17
click at [231, 130] on span "4 = E ​" at bounding box center [194, 135] width 211 height 10
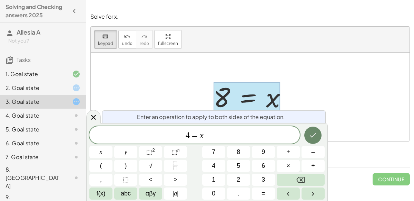
click at [318, 134] on button "Done" at bounding box center [312, 134] width 17 height 17
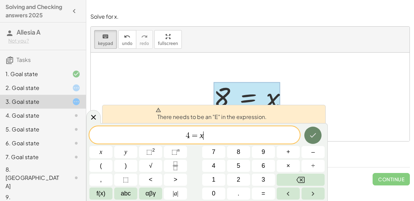
click at [318, 134] on button "Done" at bounding box center [312, 134] width 17 height 17
click at [190, 136] on span "=" at bounding box center [195, 135] width 10 height 8
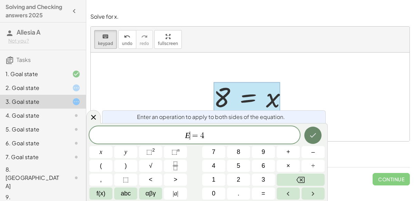
click at [314, 139] on button "Done" at bounding box center [312, 134] width 17 height 17
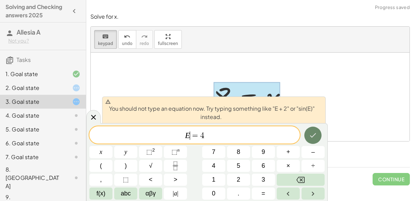
click at [316, 139] on icon "Done" at bounding box center [313, 135] width 8 height 8
click at [352, 136] on div at bounding box center [250, 96] width 319 height 88
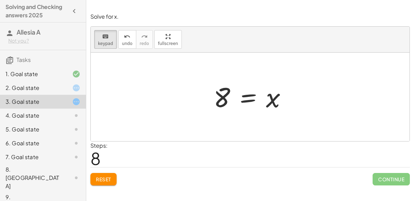
click at [92, 175] on button "Reset" at bounding box center [103, 179] width 26 height 12
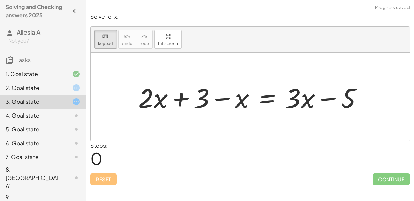
click at [59, 114] on div "4. Goal state" at bounding box center [34, 115] width 56 height 8
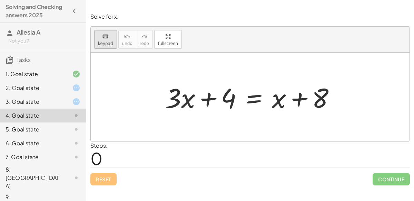
click at [100, 37] on div "keyboard" at bounding box center [105, 36] width 15 height 8
click at [281, 102] on div at bounding box center [279, 97] width 14 height 32
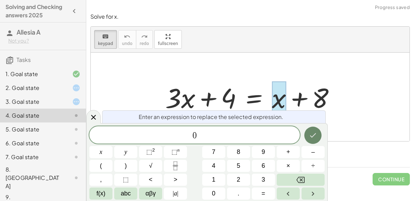
click at [317, 138] on icon "Done" at bounding box center [313, 135] width 8 height 8
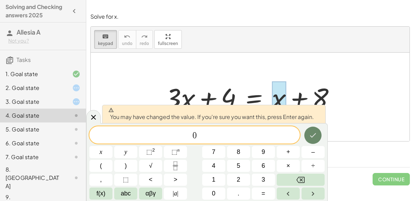
click at [317, 137] on icon "Done" at bounding box center [313, 135] width 8 height 8
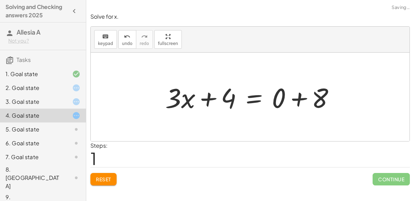
click at [317, 137] on div at bounding box center [250, 96] width 319 height 88
click at [284, 95] on div at bounding box center [253, 97] width 182 height 36
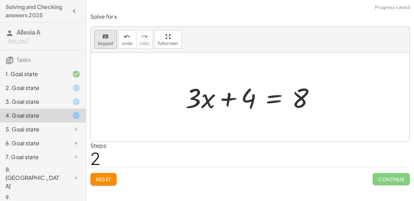
click at [114, 32] on button "keyboard keypad" at bounding box center [105, 39] width 23 height 19
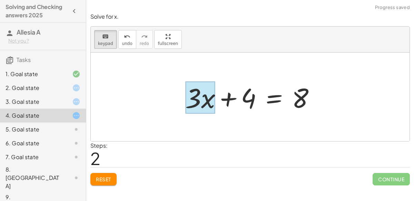
click at [210, 99] on div at bounding box center [200, 97] width 30 height 32
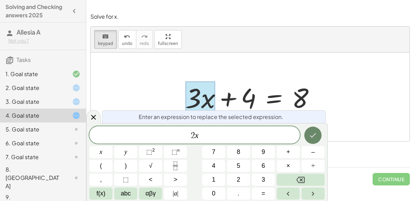
click at [316, 135] on icon "Done" at bounding box center [313, 135] width 8 height 8
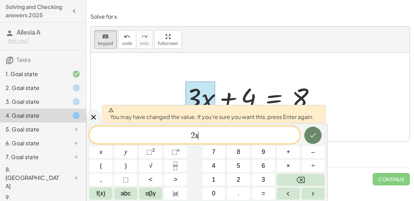
click at [316, 135] on icon "Done" at bounding box center [313, 135] width 8 height 8
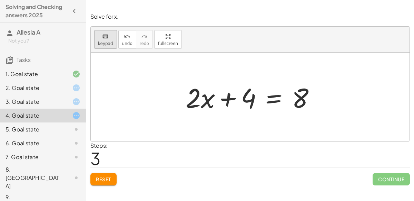
click at [106, 32] on icon "keyboard" at bounding box center [105, 36] width 7 height 8
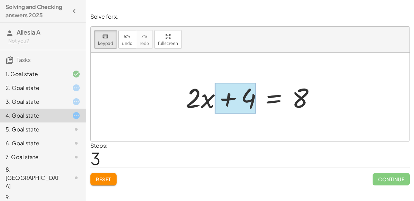
click at [243, 99] on div at bounding box center [235, 98] width 41 height 31
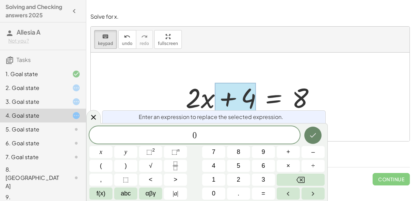
click at [316, 135] on icon "Done" at bounding box center [313, 135] width 8 height 8
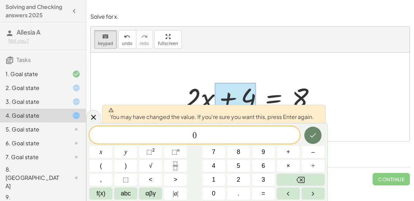
click at [316, 135] on icon "Done" at bounding box center [313, 135] width 8 height 8
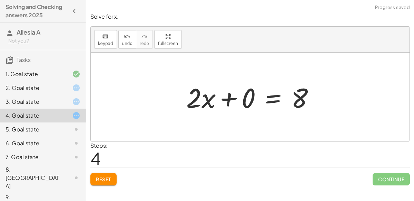
click at [228, 95] on div at bounding box center [253, 97] width 140 height 36
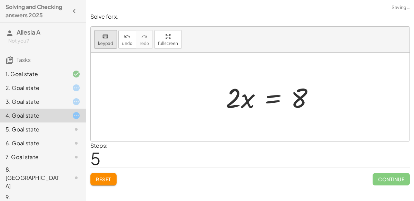
click at [109, 40] on button "keyboard keypad" at bounding box center [105, 39] width 23 height 19
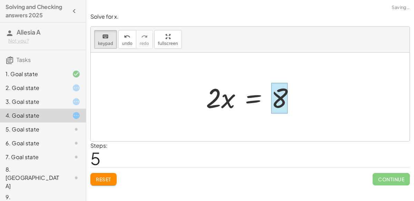
click at [285, 97] on div at bounding box center [279, 98] width 17 height 31
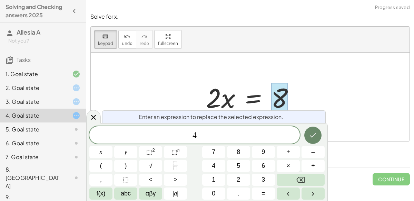
click at [320, 134] on button "Done" at bounding box center [312, 134] width 17 height 17
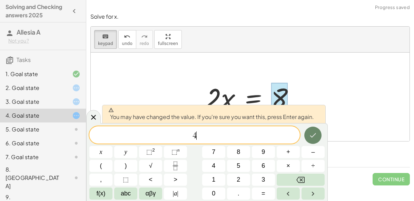
click at [320, 135] on button "Done" at bounding box center [312, 134] width 17 height 17
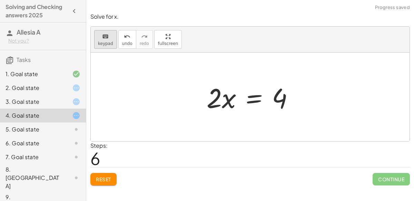
click at [110, 38] on div "keyboard" at bounding box center [105, 36] width 15 height 8
click at [279, 102] on div at bounding box center [279, 98] width 15 height 31
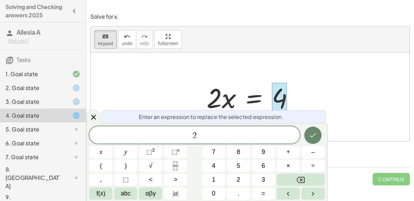
click at [316, 129] on button "Done" at bounding box center [312, 134] width 17 height 17
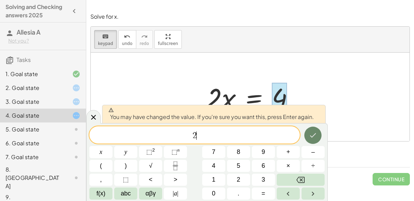
click at [316, 129] on button "Done" at bounding box center [312, 134] width 17 height 17
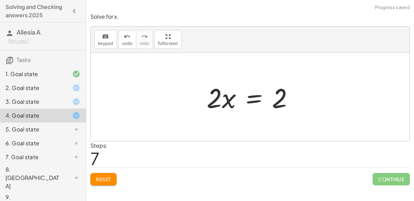
click at [228, 105] on div at bounding box center [252, 97] width 99 height 36
click at [107, 39] on icon "keyboard" at bounding box center [105, 36] width 7 height 8
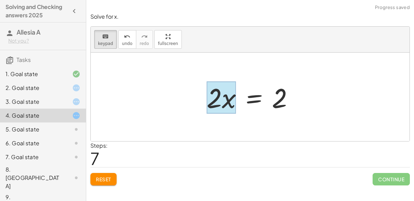
click at [236, 97] on div at bounding box center [221, 97] width 29 height 32
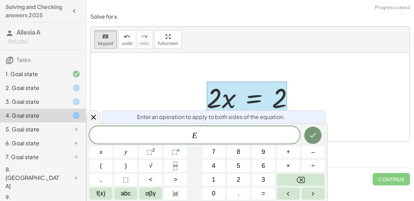
click at [228, 97] on div at bounding box center [247, 97] width 80 height 32
click at [162, 60] on div at bounding box center [250, 96] width 319 height 88
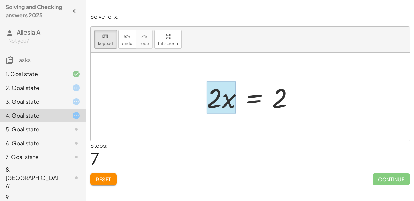
click at [229, 97] on div at bounding box center [221, 97] width 29 height 32
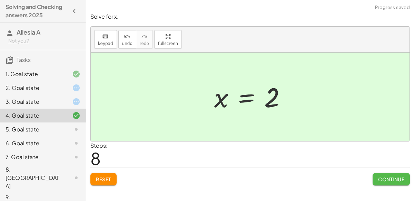
click at [389, 181] on span "Continue" at bounding box center [391, 179] width 26 height 6
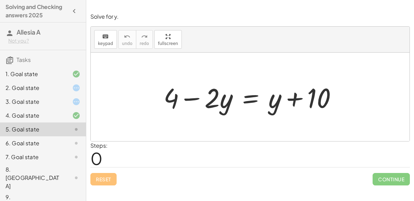
click at [76, 90] on icon at bounding box center [76, 88] width 8 height 8
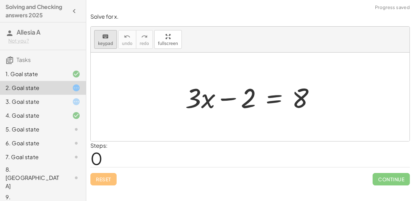
click at [97, 42] on button "keyboard keypad" at bounding box center [105, 39] width 23 height 19
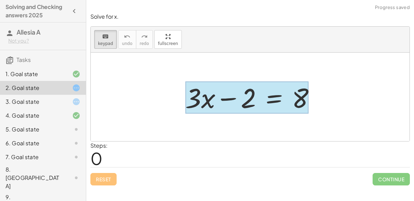
click at [276, 101] on div at bounding box center [246, 97] width 123 height 32
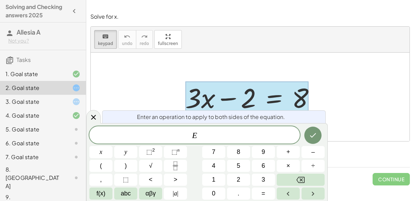
click at [271, 96] on div at bounding box center [246, 97] width 123 height 32
click at [244, 96] on div at bounding box center [246, 97] width 123 height 32
click at [144, 70] on div at bounding box center [250, 96] width 319 height 88
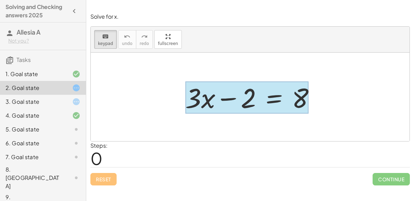
click at [272, 109] on div at bounding box center [246, 97] width 123 height 32
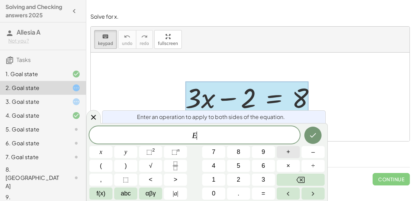
click at [293, 153] on button "+" at bounding box center [288, 152] width 23 height 12
click at [243, 178] on button "2" at bounding box center [238, 179] width 23 height 12
click at [311, 136] on icon "Done" at bounding box center [313, 135] width 8 height 8
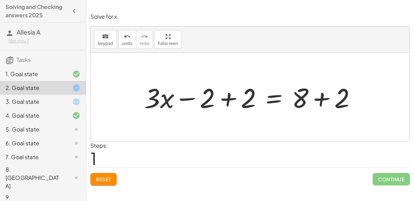
click at [318, 96] on div at bounding box center [253, 97] width 224 height 36
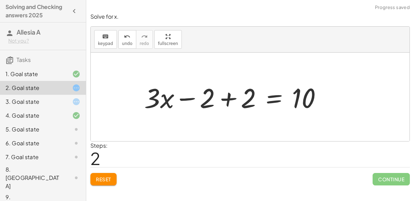
click at [227, 100] on div at bounding box center [236, 97] width 190 height 36
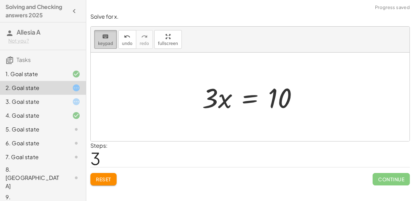
click at [108, 37] on div "keyboard" at bounding box center [105, 36] width 15 height 8
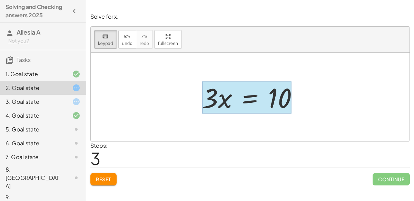
click at [249, 108] on div at bounding box center [246, 97] width 89 height 32
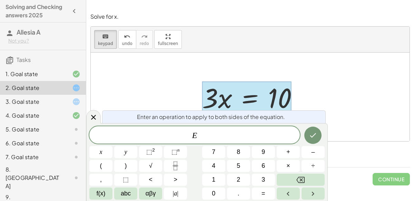
click at [176, 169] on icon "Fraction" at bounding box center [175, 167] width 3 height 3
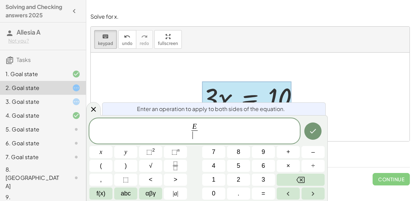
click at [264, 181] on span "3" at bounding box center [263, 179] width 3 height 9
click at [310, 129] on icon "Done" at bounding box center [313, 131] width 8 height 8
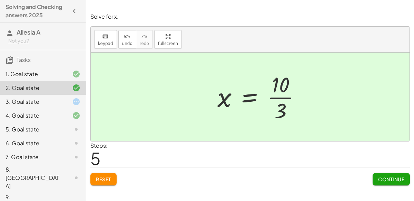
click at [0, 0] on div "Solve for x. keyboard keypad undo undo redo redo fullscreen + · 3 · x − 2 = 8 +…" at bounding box center [0, 0] width 0 height 0
click at [408, 176] on button "Continue" at bounding box center [391, 179] width 37 height 12
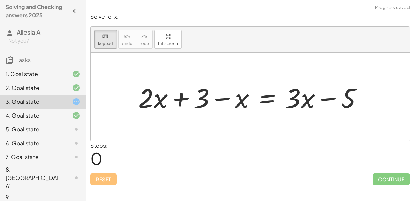
click at [54, 108] on div "2. Goal state" at bounding box center [43, 115] width 86 height 14
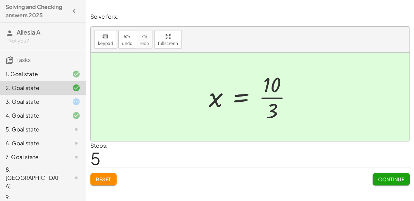
click at [67, 103] on div at bounding box center [70, 101] width 19 height 8
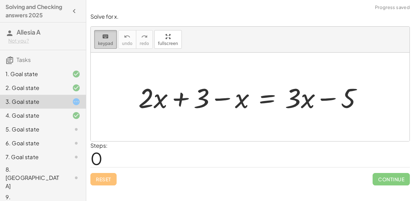
click at [108, 35] on div "keyboard" at bounding box center [105, 36] width 15 height 8
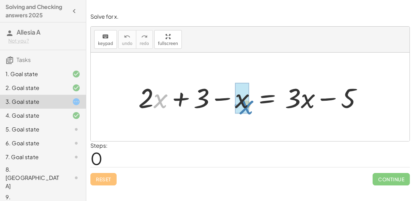
drag, startPoint x: 161, startPoint y: 94, endPoint x: 246, endPoint y: 100, distance: 86.2
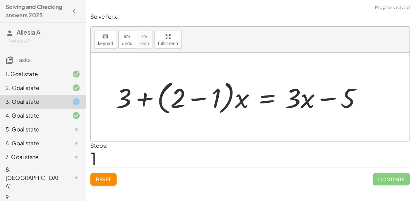
click at [101, 176] on span "Reset" at bounding box center [103, 179] width 15 height 6
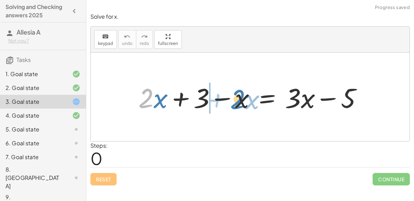
drag, startPoint x: 144, startPoint y: 96, endPoint x: 236, endPoint y: 96, distance: 91.8
click at [236, 96] on div at bounding box center [253, 97] width 236 height 36
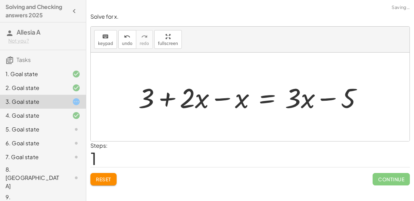
click at [217, 99] on div at bounding box center [253, 97] width 236 height 36
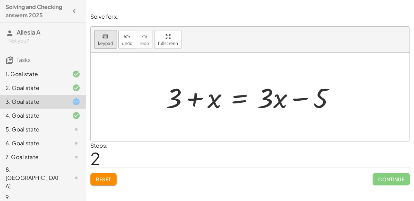
click at [108, 39] on div "keyboard" at bounding box center [105, 36] width 15 height 8
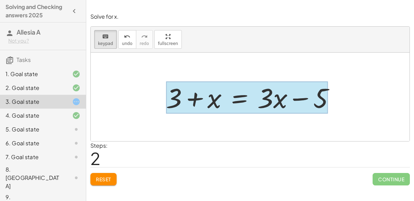
click at [240, 97] on div at bounding box center [247, 97] width 162 height 32
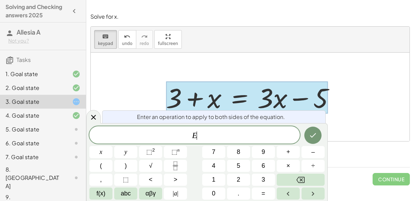
click at [313, 153] on span "–" at bounding box center [312, 151] width 3 height 9
click at [262, 179] on span "3" at bounding box center [263, 179] width 3 height 9
click at [313, 134] on icon "Done" at bounding box center [313, 135] width 8 height 8
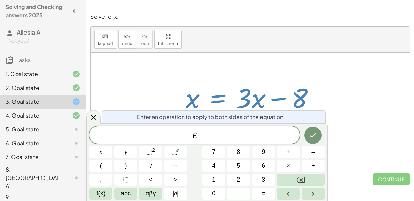
click at [330, 136] on div at bounding box center [250, 96] width 319 height 88
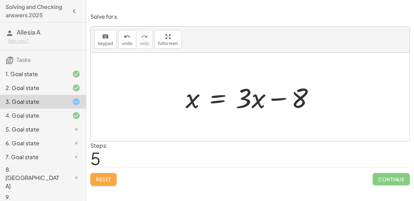
click at [105, 179] on span "Reset" at bounding box center [103, 179] width 15 height 6
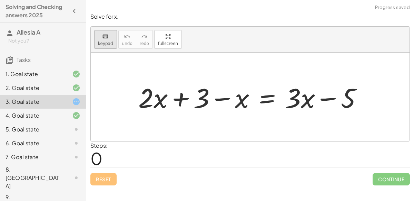
click at [101, 45] on span "keypad" at bounding box center [105, 43] width 15 height 5
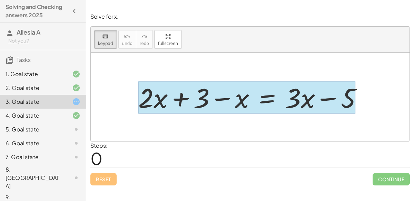
click at [266, 105] on div at bounding box center [246, 97] width 217 height 32
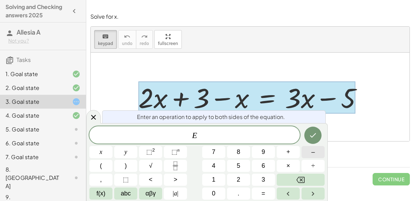
click at [314, 156] on span "–" at bounding box center [312, 151] width 3 height 9
click at [317, 178] on button "Backspace" at bounding box center [301, 179] width 48 height 12
click at [311, 167] on button "÷" at bounding box center [313, 165] width 23 height 12
click at [310, 182] on button "Backspace" at bounding box center [301, 179] width 48 height 12
click at [282, 150] on button "+" at bounding box center [288, 152] width 23 height 12
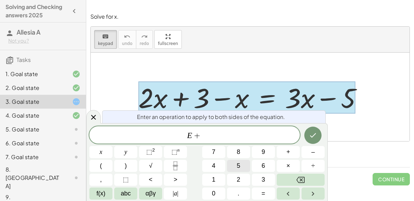
click at [236, 165] on button "5" at bounding box center [238, 165] width 23 height 12
click at [308, 132] on button "Done" at bounding box center [312, 134] width 17 height 17
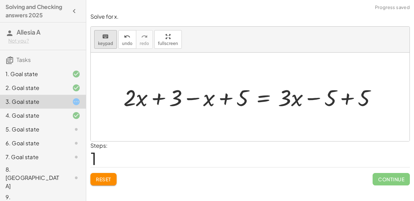
click at [110, 39] on div "keyboard" at bounding box center [105, 36] width 15 height 8
click at [105, 36] on icon "keyboard" at bounding box center [105, 36] width 7 height 8
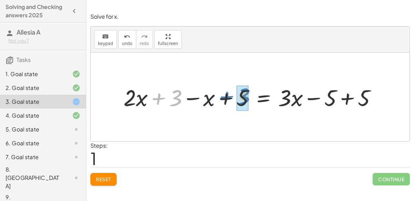
drag, startPoint x: 166, startPoint y: 98, endPoint x: 234, endPoint y: 97, distance: 67.7
click at [234, 97] on div at bounding box center [252, 97] width 265 height 30
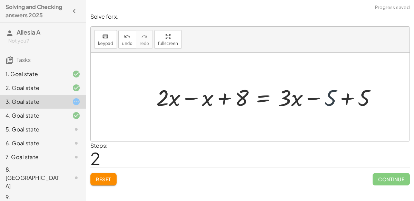
click at [330, 97] on div at bounding box center [269, 97] width 233 height 30
click at [346, 101] on div at bounding box center [269, 97] width 233 height 30
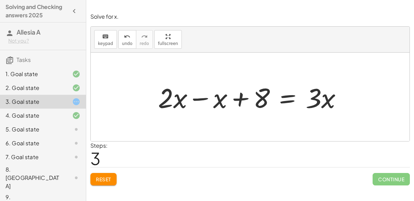
click at [197, 98] on div at bounding box center [253, 97] width 196 height 36
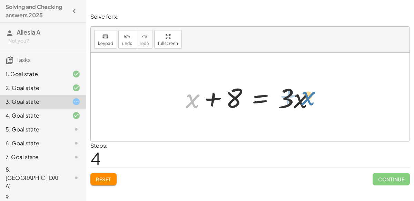
drag, startPoint x: 188, startPoint y: 103, endPoint x: 304, endPoint y: 100, distance: 115.3
click at [304, 100] on div at bounding box center [253, 97] width 142 height 36
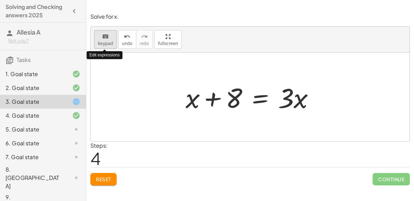
click at [110, 44] on span "keypad" at bounding box center [105, 43] width 15 height 5
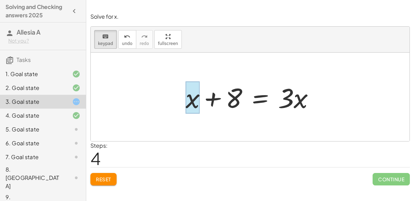
click at [193, 106] on div at bounding box center [193, 97] width 14 height 32
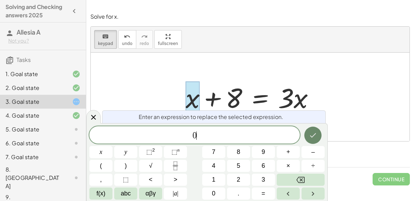
click at [316, 134] on icon "Done" at bounding box center [313, 135] width 8 height 8
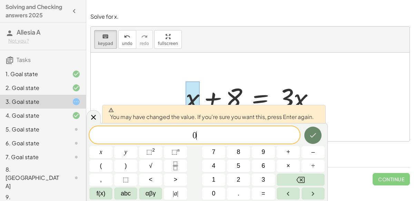
click at [316, 138] on icon "Done" at bounding box center [313, 135] width 8 height 8
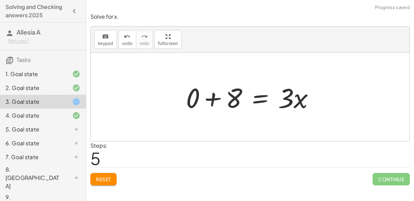
click at [214, 93] on div at bounding box center [253, 97] width 141 height 36
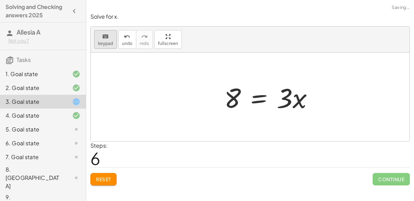
click at [108, 39] on div "keyboard" at bounding box center [105, 36] width 15 height 8
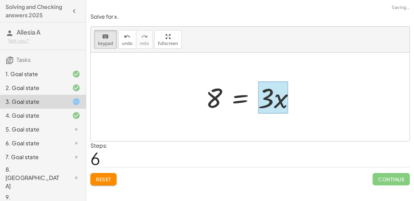
click at [279, 96] on div at bounding box center [273, 97] width 30 height 32
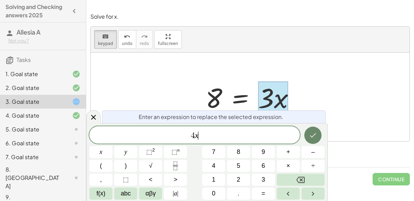
click at [311, 133] on icon "Done" at bounding box center [313, 135] width 8 height 8
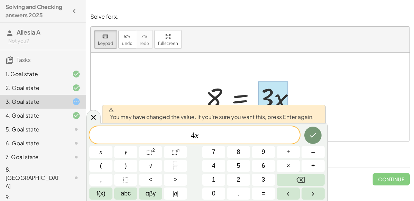
click at [311, 133] on icon "Done" at bounding box center [313, 135] width 8 height 8
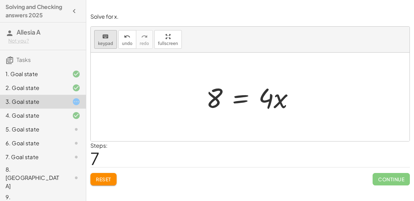
click at [107, 37] on icon "keyboard" at bounding box center [105, 36] width 7 height 8
click at [218, 101] on div at bounding box center [214, 98] width 17 height 31
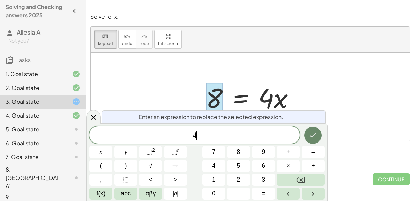
click at [316, 136] on icon "Done" at bounding box center [313, 135] width 8 height 8
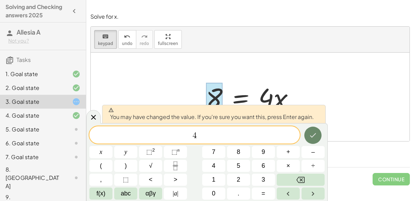
click at [315, 136] on icon "Done" at bounding box center [313, 135] width 8 height 8
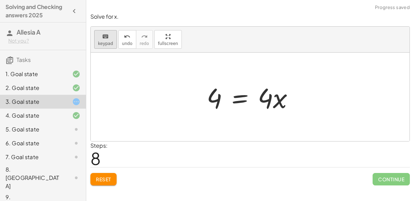
click at [106, 38] on icon "keyboard" at bounding box center [105, 36] width 7 height 8
click at [272, 101] on div at bounding box center [265, 97] width 15 height 32
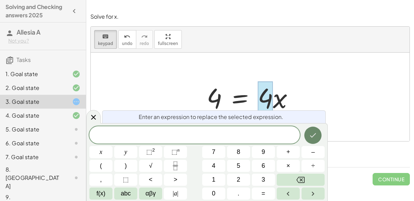
click at [314, 130] on button "Done" at bounding box center [312, 134] width 17 height 17
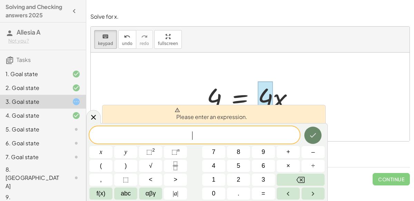
click at [314, 130] on button "Done" at bounding box center [312, 134] width 17 height 17
click at [314, 132] on icon "Done" at bounding box center [313, 135] width 8 height 8
click at [343, 154] on div "Steps: 8" at bounding box center [250, 154] width 320 height 26
click at [341, 146] on div "Steps: 8" at bounding box center [250, 154] width 320 height 26
click at [165, 73] on div at bounding box center [250, 96] width 319 height 88
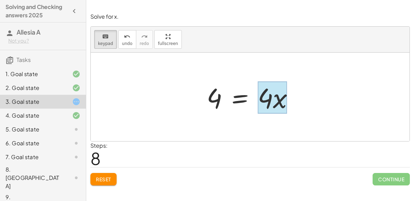
click at [278, 103] on div at bounding box center [272, 97] width 29 height 32
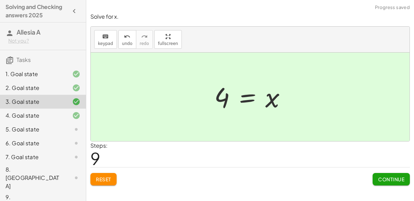
click at [388, 179] on span "Continue" at bounding box center [391, 179] width 26 height 6
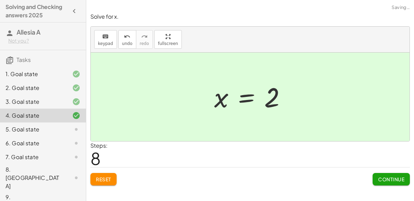
click at [388, 180] on span "Continue" at bounding box center [391, 179] width 26 height 6
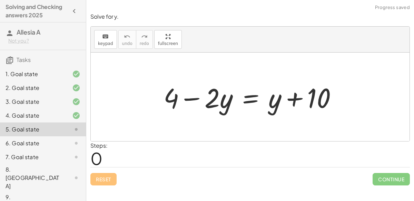
scroll to position [7, 0]
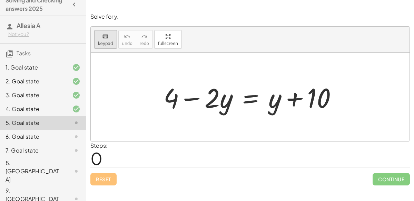
click at [103, 41] on span "keypad" at bounding box center [105, 43] width 15 height 5
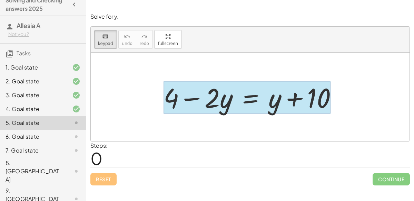
click at [252, 105] on div at bounding box center [247, 97] width 167 height 32
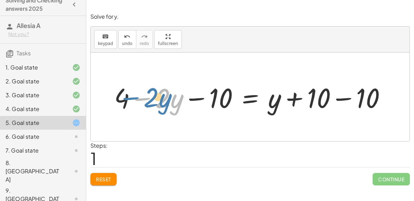
drag, startPoint x: 140, startPoint y: 99, endPoint x: 130, endPoint y: 98, distance: 10.1
click at [130, 98] on div at bounding box center [253, 97] width 284 height 36
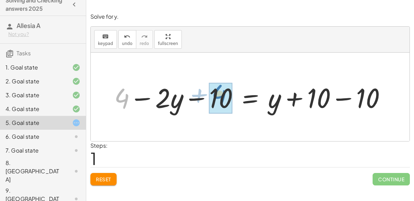
drag, startPoint x: 122, startPoint y: 97, endPoint x: 220, endPoint y: 95, distance: 98.4
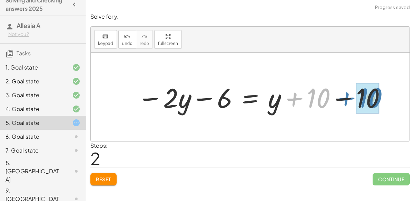
drag, startPoint x: 297, startPoint y: 101, endPoint x: 350, endPoint y: 100, distance: 53.5
click at [350, 100] on div at bounding box center [262, 97] width 256 height 36
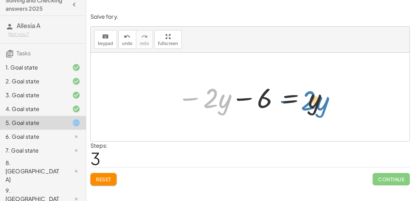
drag, startPoint x: 190, startPoint y: 95, endPoint x: 289, endPoint y: 98, distance: 98.8
click at [289, 98] on div at bounding box center [253, 97] width 158 height 36
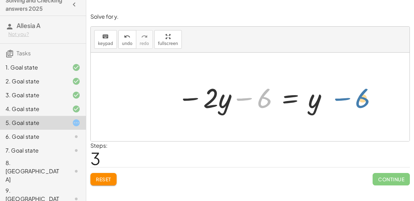
drag, startPoint x: 261, startPoint y: 104, endPoint x: 360, endPoint y: 104, distance: 99.1
click at [360, 104] on div "+ 4 − · 2 · y = + y + 10 + 4 − · 2 · y − 10 = + y + 10 − 10 − · 2 · y − 6 = + y…" at bounding box center [250, 96] width 319 height 88
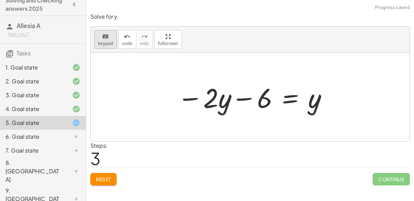
click at [96, 43] on button "keyboard keypad" at bounding box center [105, 39] width 23 height 19
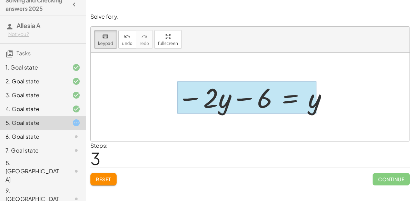
click at [285, 99] on div at bounding box center [246, 97] width 139 height 32
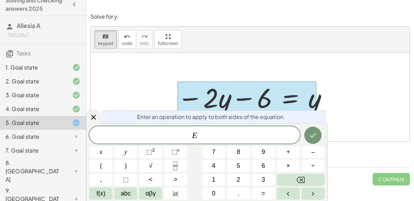
click at [364, 107] on div at bounding box center [250, 96] width 319 height 88
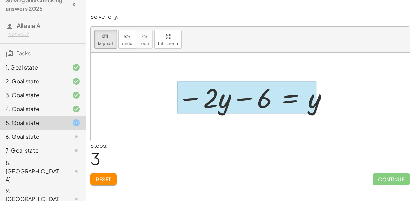
click at [275, 93] on div at bounding box center [246, 97] width 139 height 32
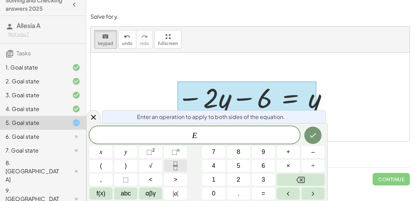
click at [183, 163] on button "Fraction" at bounding box center [175, 165] width 23 height 12
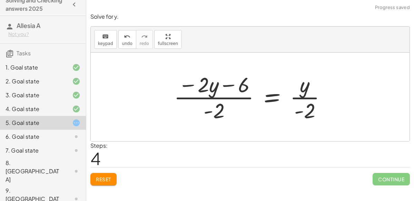
click at [215, 98] on div at bounding box center [253, 96] width 165 height 53
click at [303, 100] on div at bounding box center [253, 96] width 165 height 53
click at [302, 99] on div at bounding box center [253, 96] width 165 height 53
click at [300, 98] on div at bounding box center [253, 96] width 165 height 53
click at [92, 181] on button "Reset" at bounding box center [103, 179] width 26 height 12
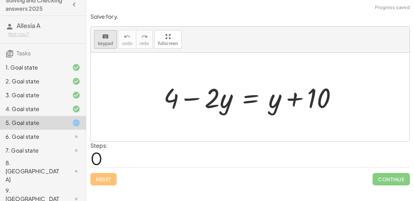
click at [110, 39] on div "keyboard" at bounding box center [105, 36] width 15 height 8
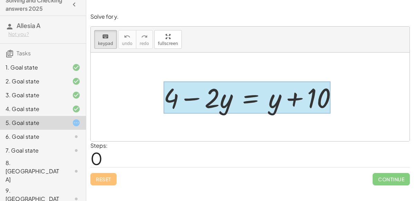
click at [246, 107] on div at bounding box center [247, 97] width 167 height 32
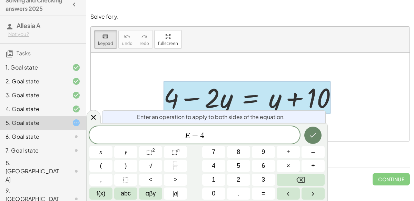
click at [315, 134] on icon "Done" at bounding box center [313, 135] width 6 height 4
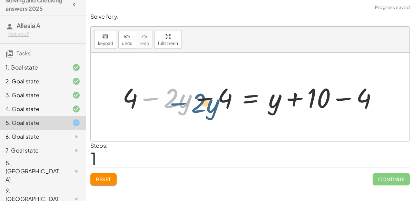
drag, startPoint x: 154, startPoint y: 97, endPoint x: 167, endPoint y: 97, distance: 13.8
click at [167, 97] on div at bounding box center [253, 97] width 268 height 36
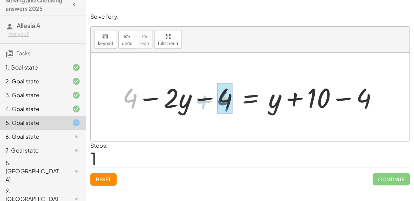
drag, startPoint x: 133, startPoint y: 96, endPoint x: 229, endPoint y: 97, distance: 96.3
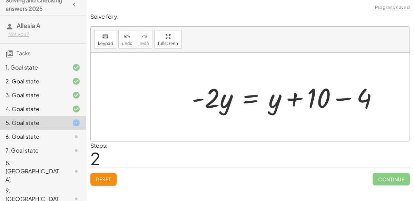
click at [344, 99] on div at bounding box center [287, 97] width 199 height 36
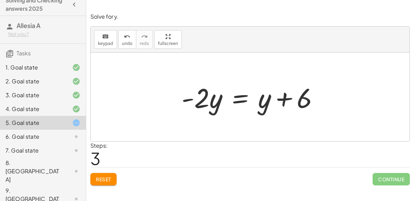
click at [281, 104] on div at bounding box center [253, 97] width 150 height 36
click at [114, 40] on button "keyboard keypad" at bounding box center [105, 39] width 23 height 19
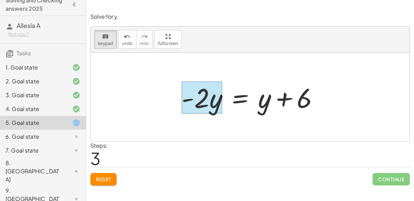
click at [216, 112] on div at bounding box center [202, 97] width 41 height 32
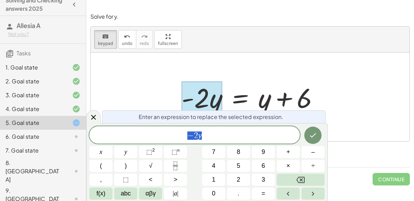
click at [211, 135] on span "− 2 y" at bounding box center [194, 135] width 211 height 10
click at [319, 134] on button "Done" at bounding box center [312, 134] width 17 height 17
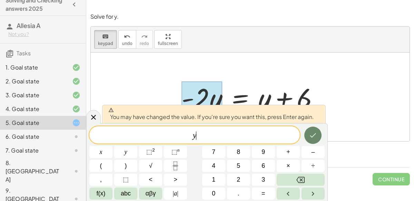
click at [318, 134] on button "Done" at bounding box center [312, 134] width 17 height 17
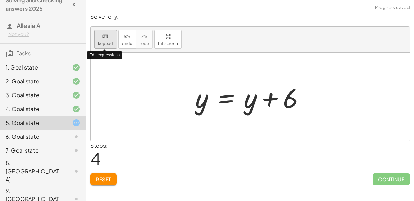
click at [110, 44] on span "keypad" at bounding box center [105, 43] width 15 height 5
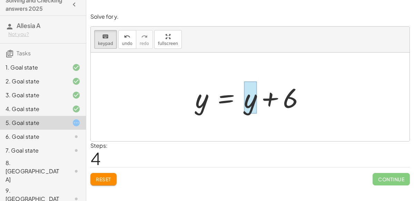
click at [251, 104] on div at bounding box center [250, 97] width 13 height 32
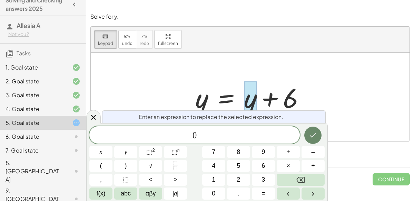
click at [317, 138] on icon "Done" at bounding box center [313, 135] width 8 height 8
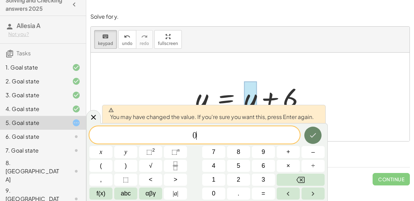
click at [317, 138] on icon "Done" at bounding box center [313, 135] width 8 height 8
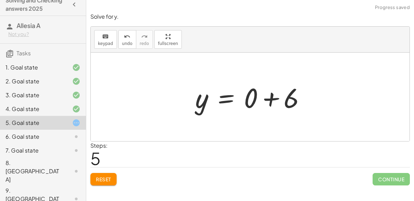
click at [272, 100] on div at bounding box center [253, 97] width 123 height 36
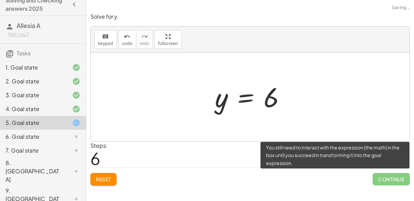
click at [391, 181] on span "Continue" at bounding box center [391, 179] width 37 height 12
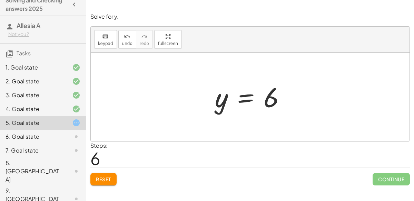
click at [103, 178] on span "Reset" at bounding box center [103, 179] width 15 height 6
